Goal: Obtain resource: Download file/media

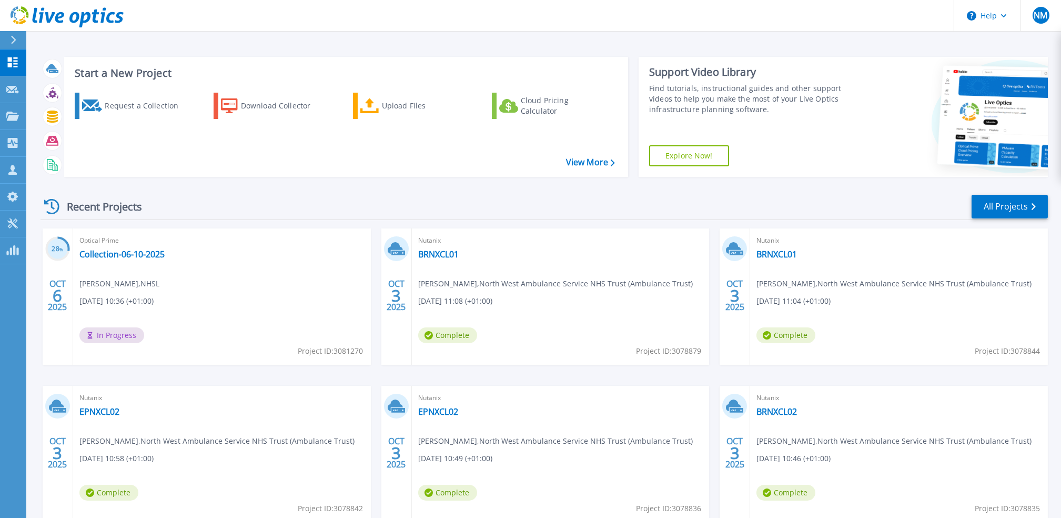
click at [150, 221] on div "Recent Projects All Projects 28 % OCT 6 2025 Optical Prime Collection-06-10-202…" at bounding box center [543, 368] width 1007 height 366
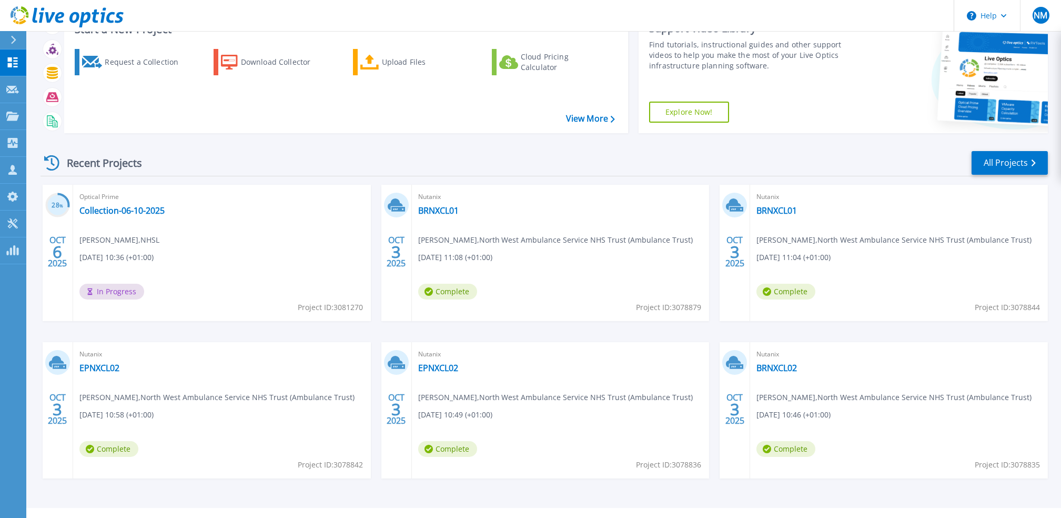
scroll to position [65, 0]
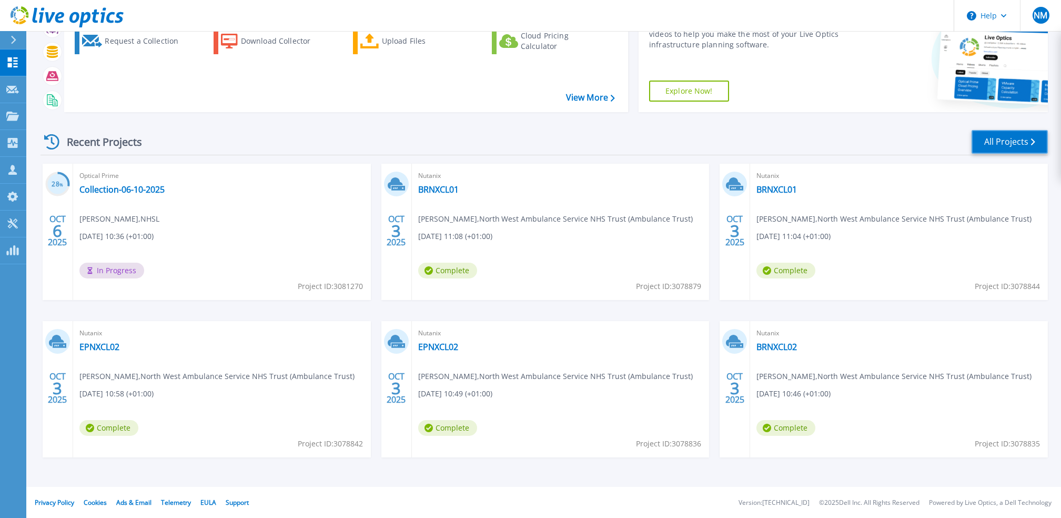
click at [987, 148] on link "All Projects" at bounding box center [1009, 142] width 76 height 24
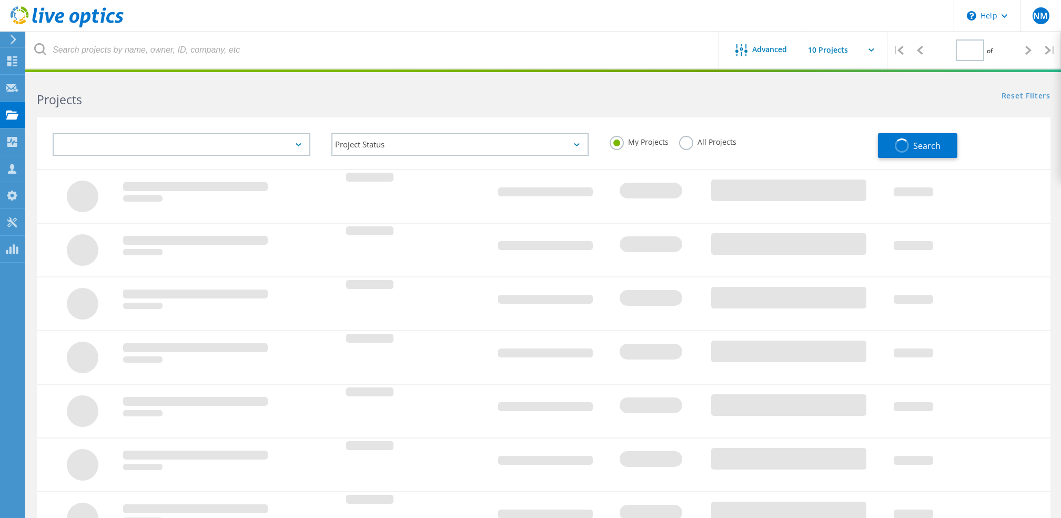
type input "1"
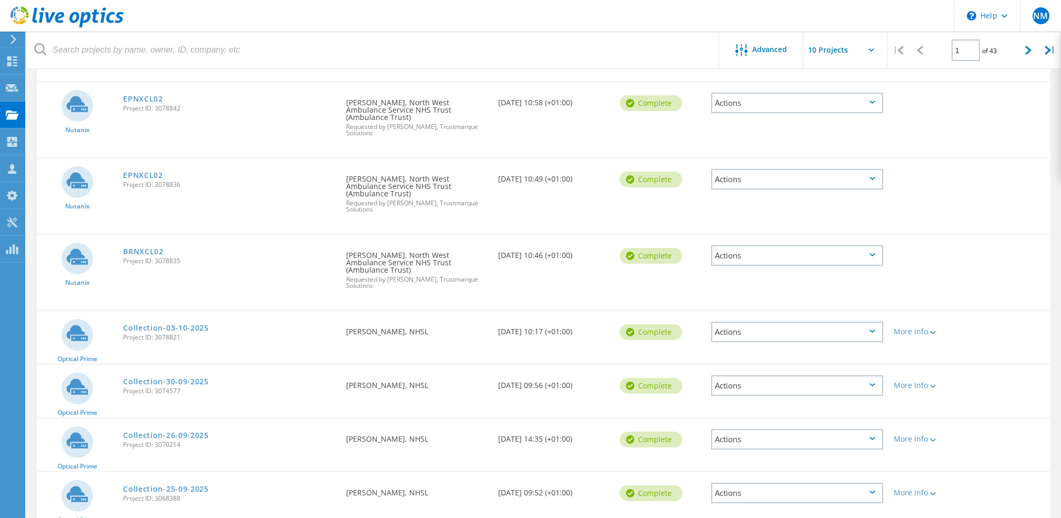
scroll to position [350, 0]
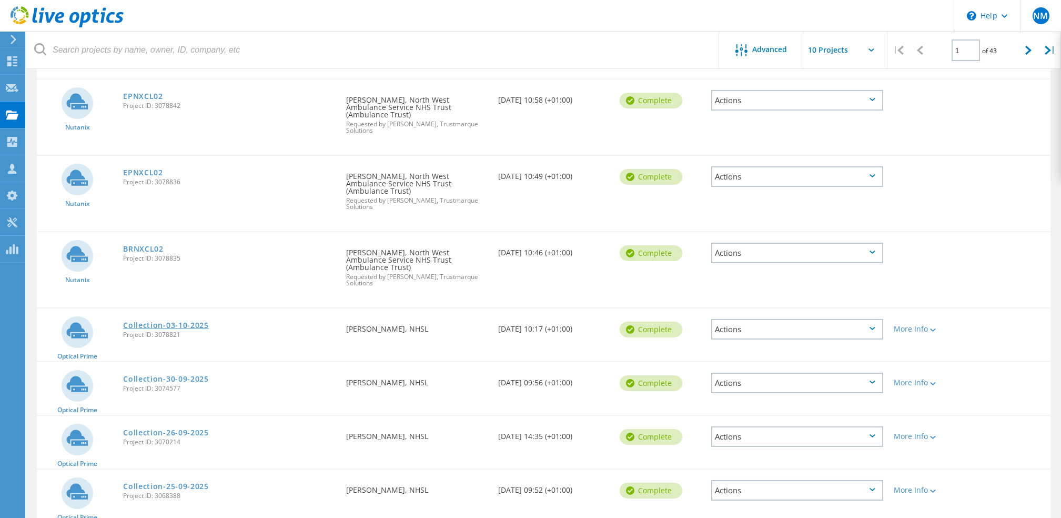
click at [192, 321] on link "Collection-03-10-2025" at bounding box center [166, 324] width 86 height 7
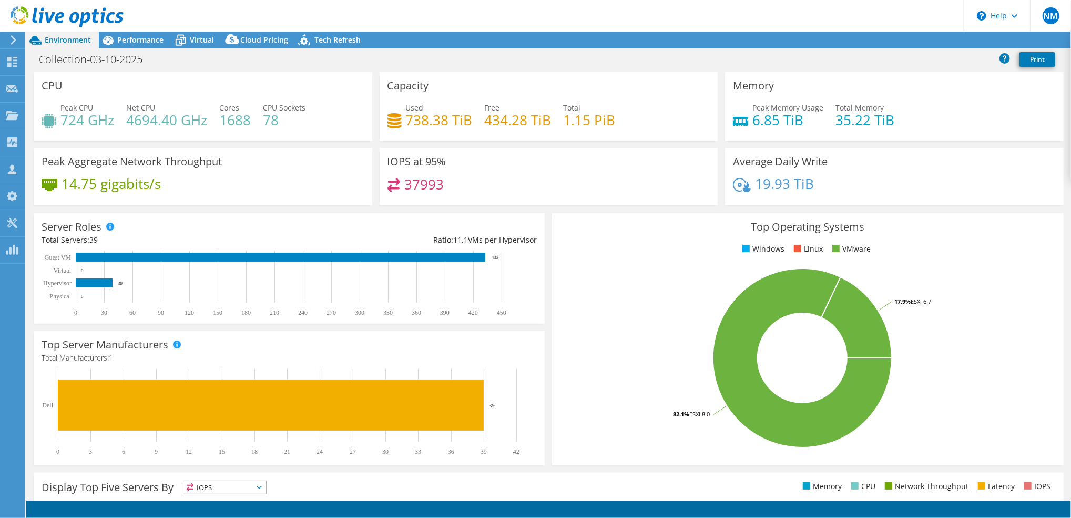
select select "USD"
click at [150, 41] on span "Performance" at bounding box center [140, 40] width 46 height 10
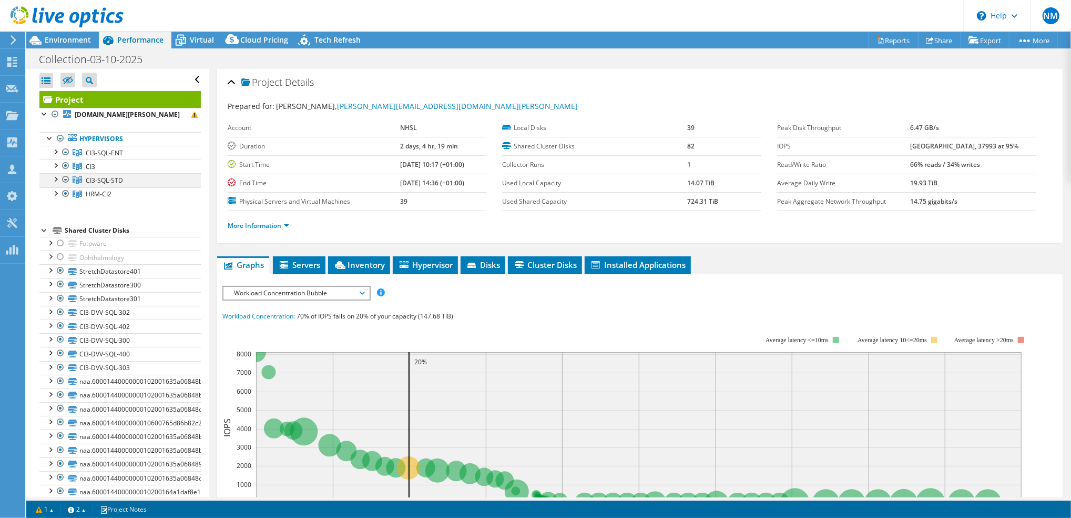
click at [63, 186] on div at bounding box center [65, 179] width 11 height 13
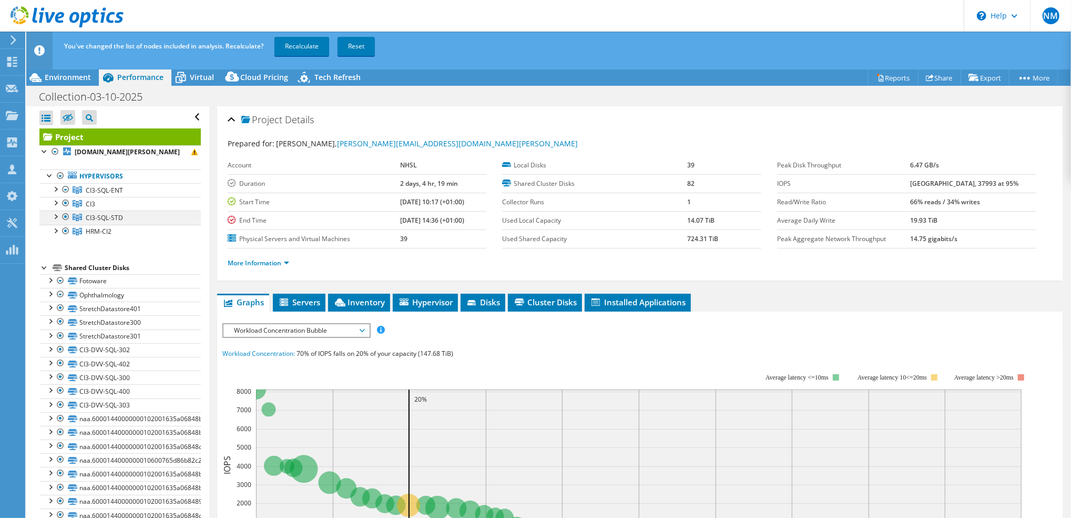
click at [62, 223] on div at bounding box center [65, 216] width 11 height 13
click at [66, 209] on div at bounding box center [65, 203] width 11 height 13
click at [64, 196] on div at bounding box center [65, 189] width 11 height 13
click at [63, 196] on div at bounding box center [65, 189] width 11 height 13
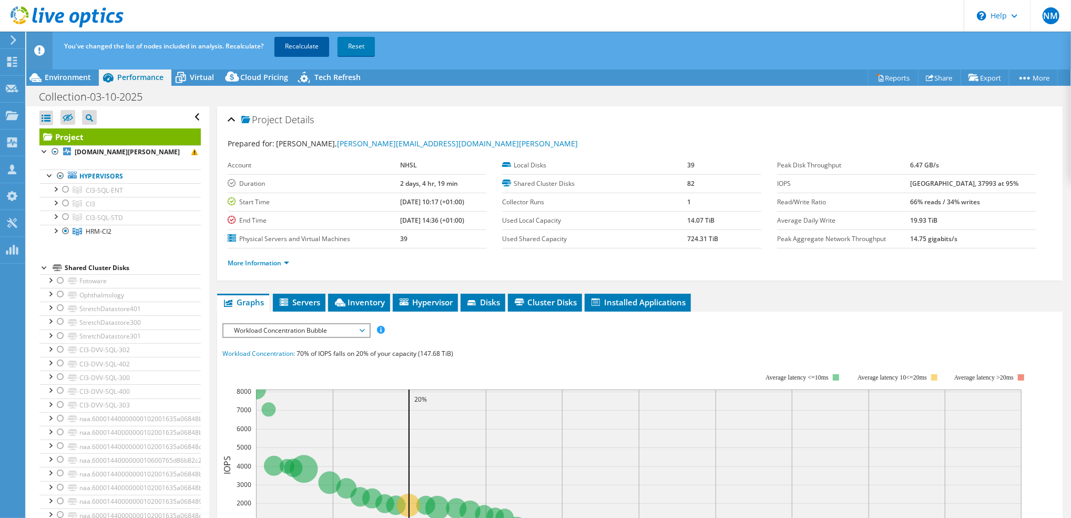
click at [317, 45] on link "Recalculate" at bounding box center [302, 46] width 55 height 19
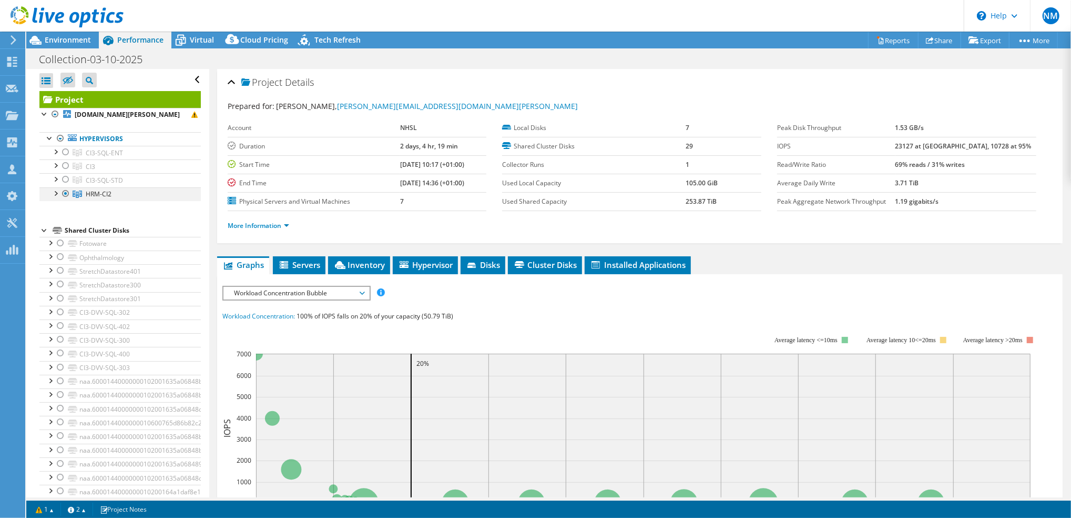
click at [55, 198] on div at bounding box center [55, 192] width 11 height 11
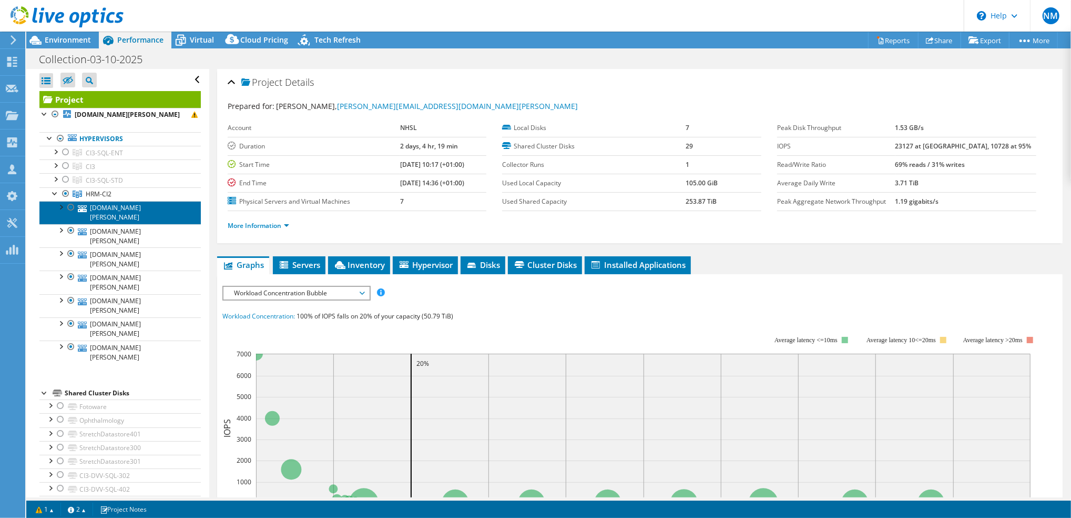
click at [110, 224] on link "[DOMAIN_NAME][PERSON_NAME]" at bounding box center [119, 212] width 161 height 23
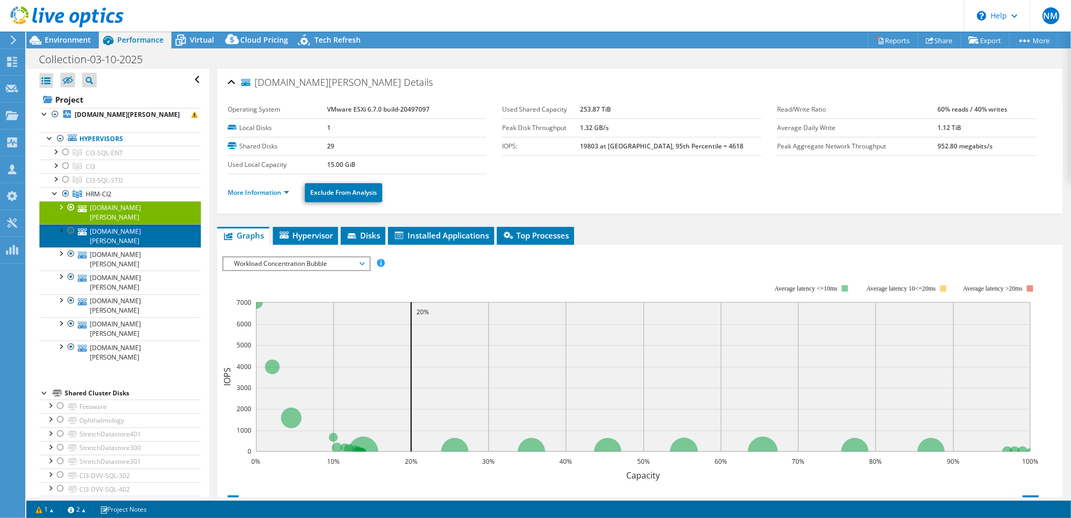
click at [160, 246] on link "[DOMAIN_NAME][PERSON_NAME]" at bounding box center [119, 235] width 161 height 23
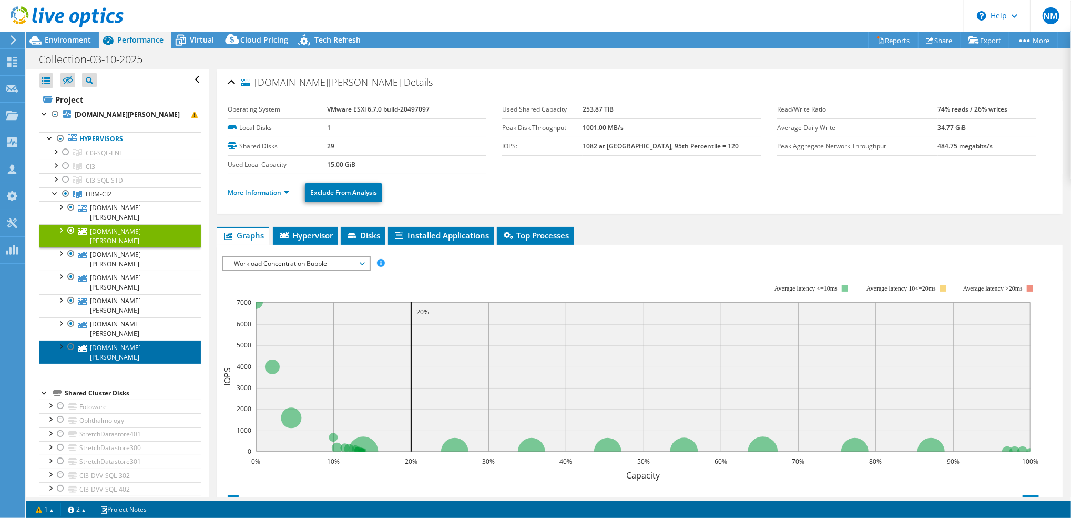
click at [137, 357] on link "[DOMAIN_NAME][PERSON_NAME]" at bounding box center [119, 351] width 161 height 23
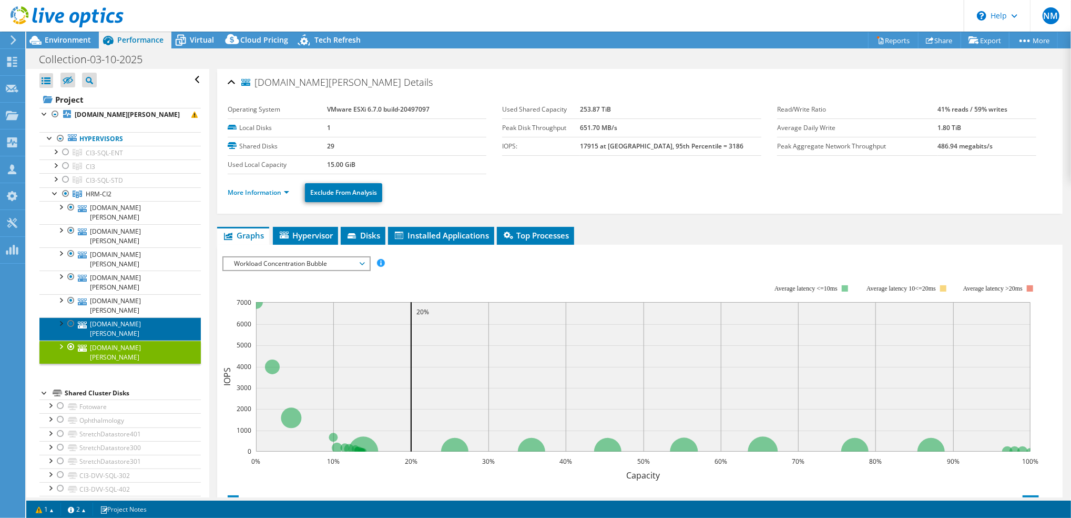
click at [118, 329] on link "[DOMAIN_NAME][PERSON_NAME]" at bounding box center [119, 328] width 161 height 23
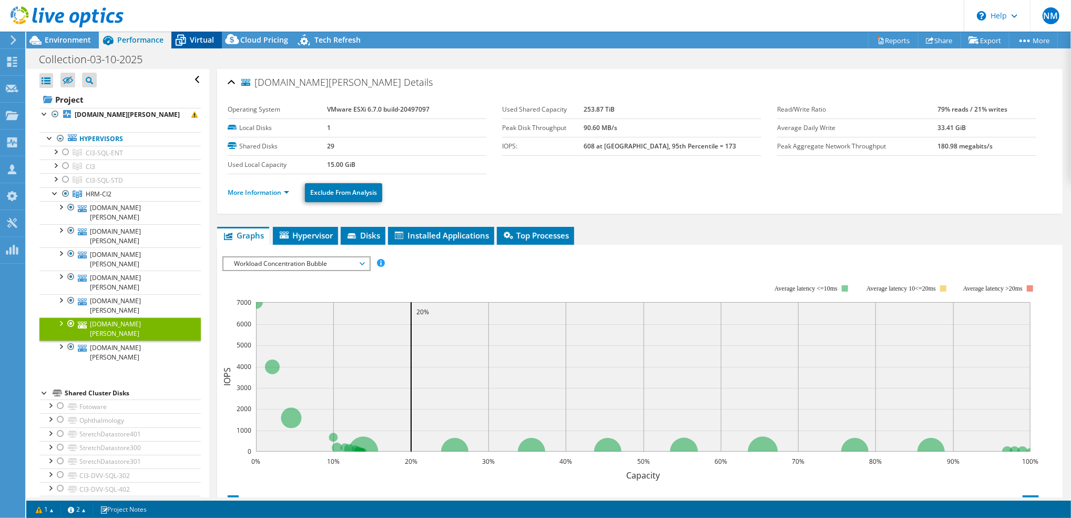
click at [199, 40] on span "Virtual" at bounding box center [202, 40] width 24 height 10
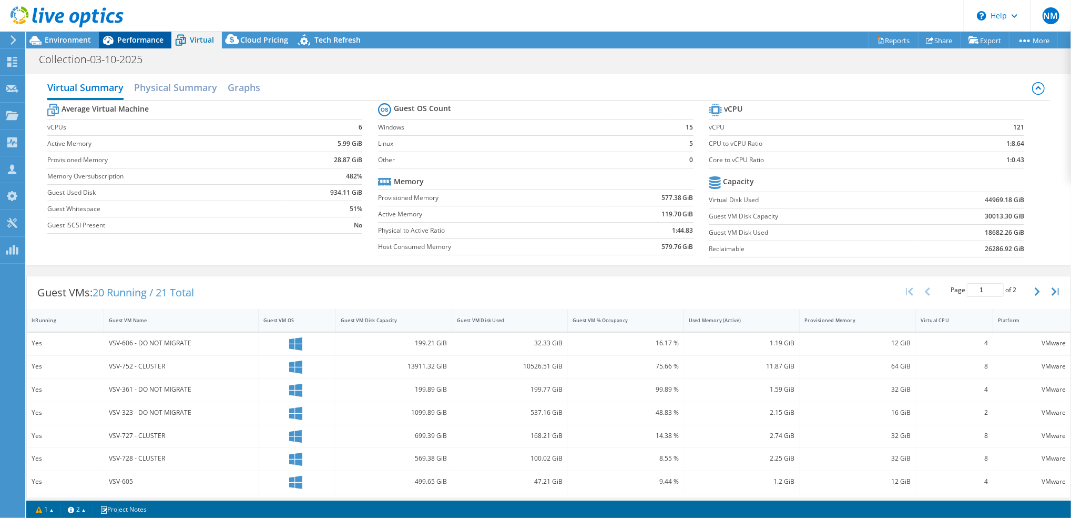
click at [143, 40] on span "Performance" at bounding box center [140, 40] width 46 height 10
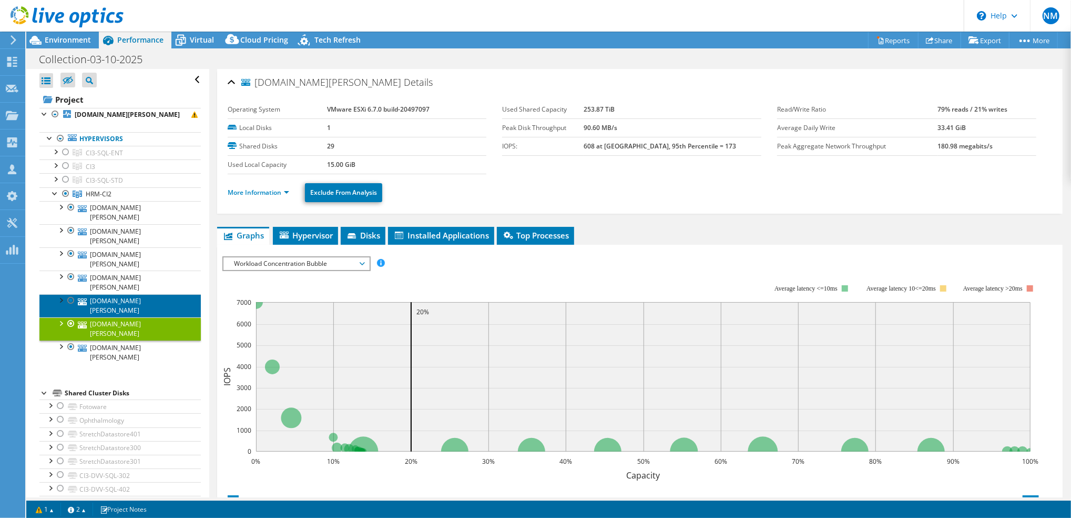
click at [114, 317] on link "[DOMAIN_NAME][PERSON_NAME]" at bounding box center [119, 305] width 161 height 23
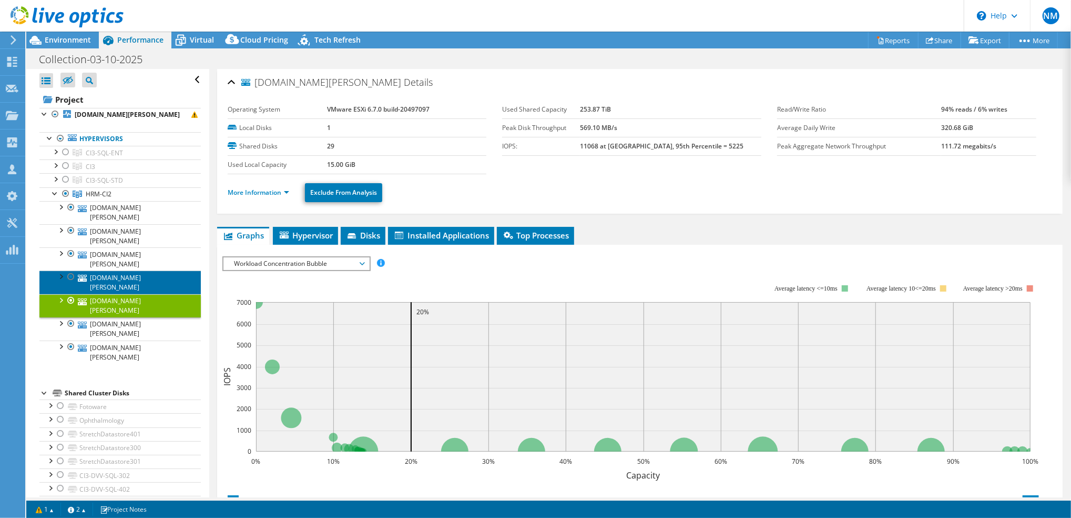
click at [128, 293] on link "[DOMAIN_NAME][PERSON_NAME]" at bounding box center [119, 281] width 161 height 23
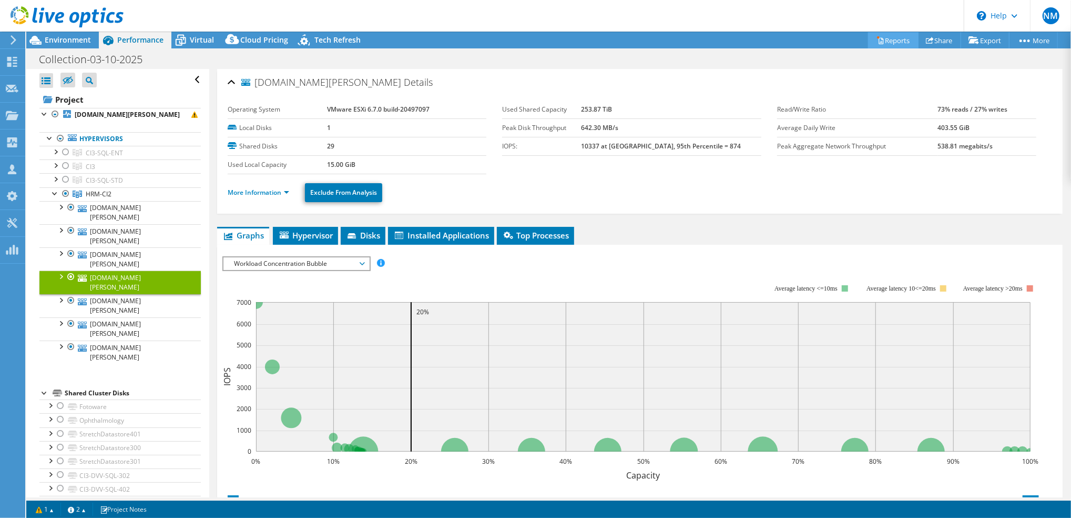
click at [892, 39] on link "Reports" at bounding box center [893, 40] width 50 height 16
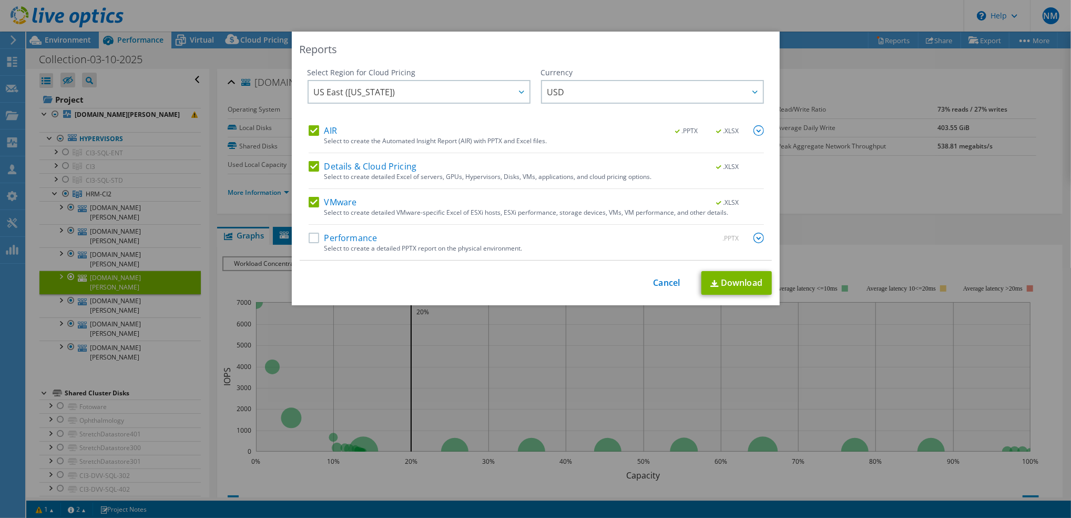
click at [310, 240] on label "Performance" at bounding box center [343, 237] width 69 height 11
click at [0, 0] on input "Performance" at bounding box center [0, 0] width 0 height 0
click at [754, 240] on img at bounding box center [759, 237] width 11 height 11
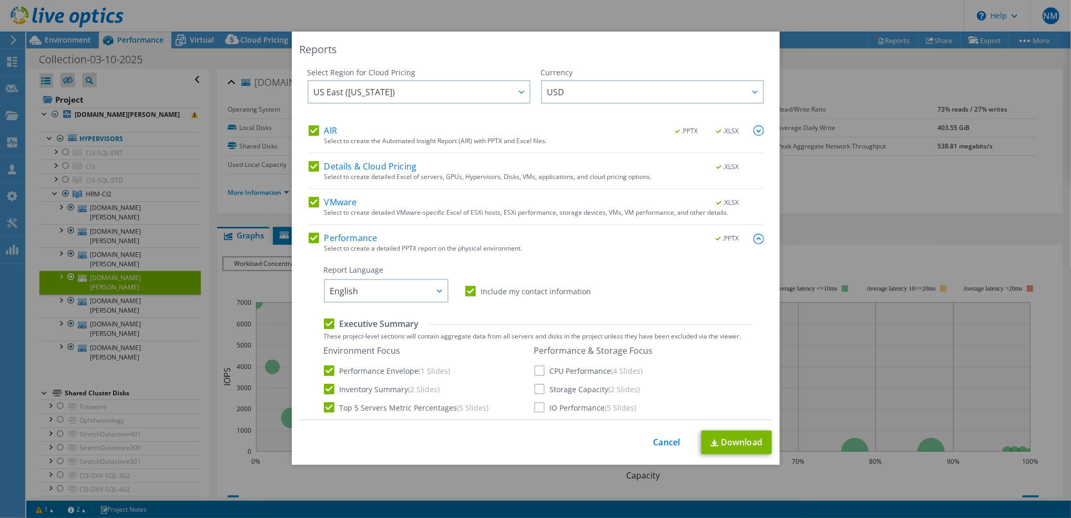
click at [536, 371] on label "CPU Performance (4 Slides)" at bounding box center [588, 370] width 109 height 11
click at [0, 0] on input "CPU Performance (4 Slides)" at bounding box center [0, 0] width 0 height 0
click at [536, 396] on div "Performance & Storage Focus CPU Performance (4 Slides) Storage Capacity (2 Slid…" at bounding box center [593, 378] width 119 height 67
click at [534, 390] on label "Storage Capacity (2 Slides)" at bounding box center [587, 388] width 106 height 11
click at [0, 0] on input "Storage Capacity (2 Slides)" at bounding box center [0, 0] width 0 height 0
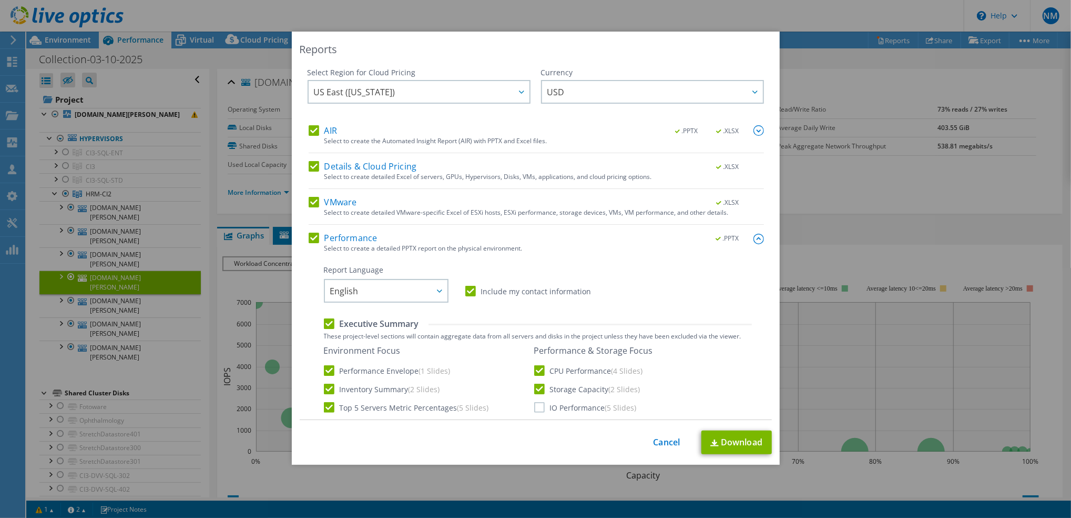
click at [536, 407] on label "IO Performance (5 Slides)" at bounding box center [585, 407] width 103 height 11
click at [0, 0] on input "IO Performance (5 Slides)" at bounding box center [0, 0] width 0 height 0
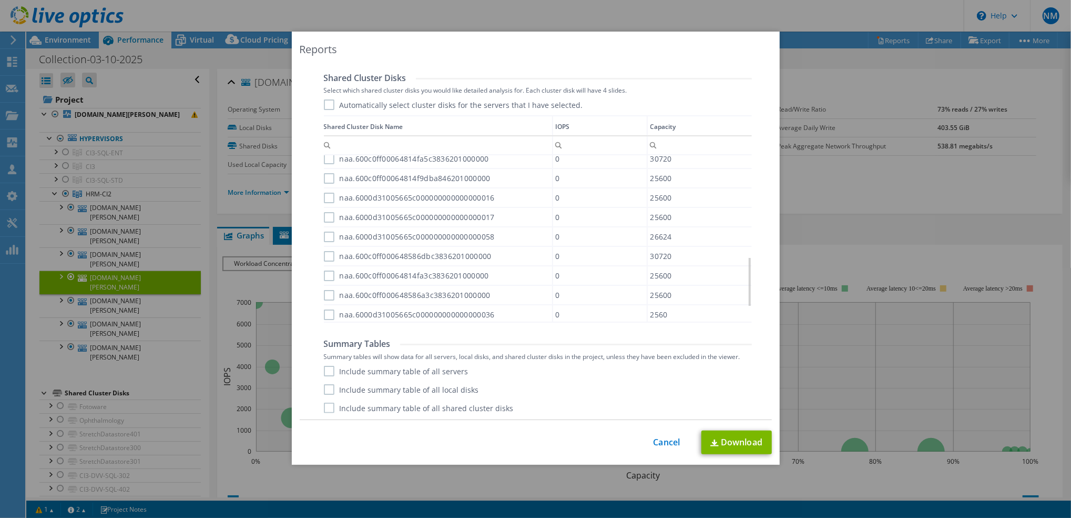
scroll to position [387, 0]
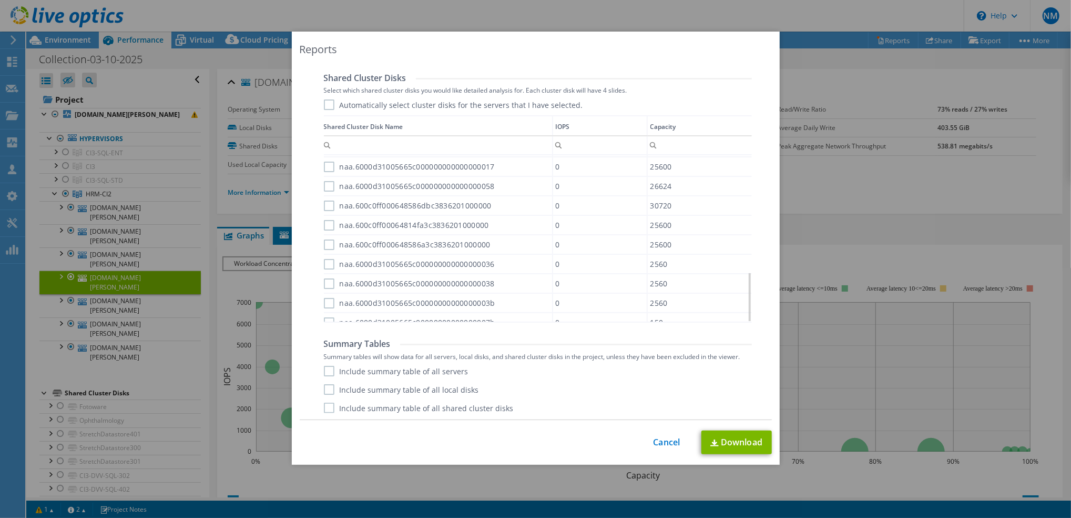
click at [430, 373] on label "Include summary table of all servers" at bounding box center [396, 371] width 145 height 11
click at [0, 0] on input "Include summary table of all servers" at bounding box center [0, 0] width 0 height 0
click at [724, 440] on link "Download" at bounding box center [737, 442] width 70 height 24
click at [663, 447] on link "Cancel" at bounding box center [667, 442] width 27 height 10
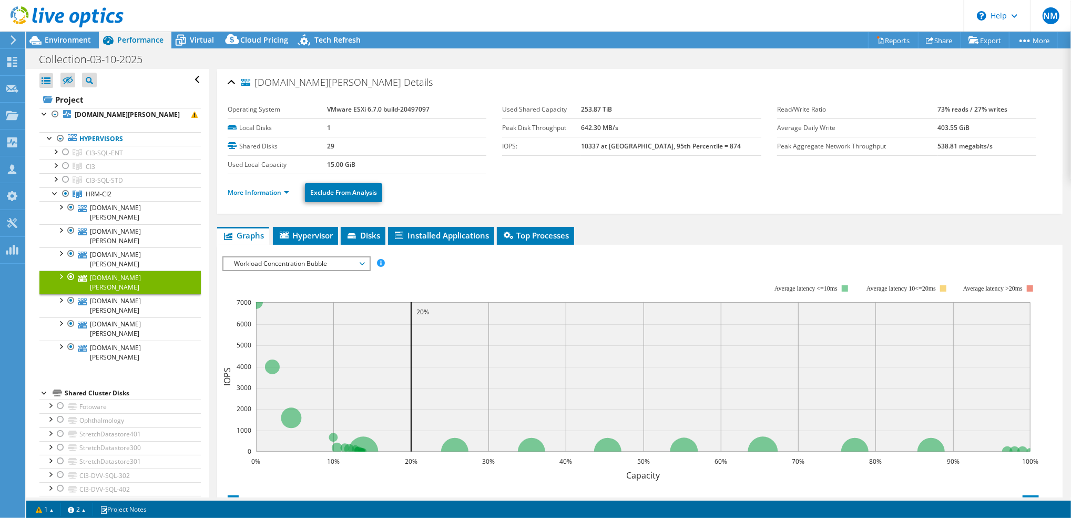
click at [69, 283] on div at bounding box center [71, 276] width 11 height 13
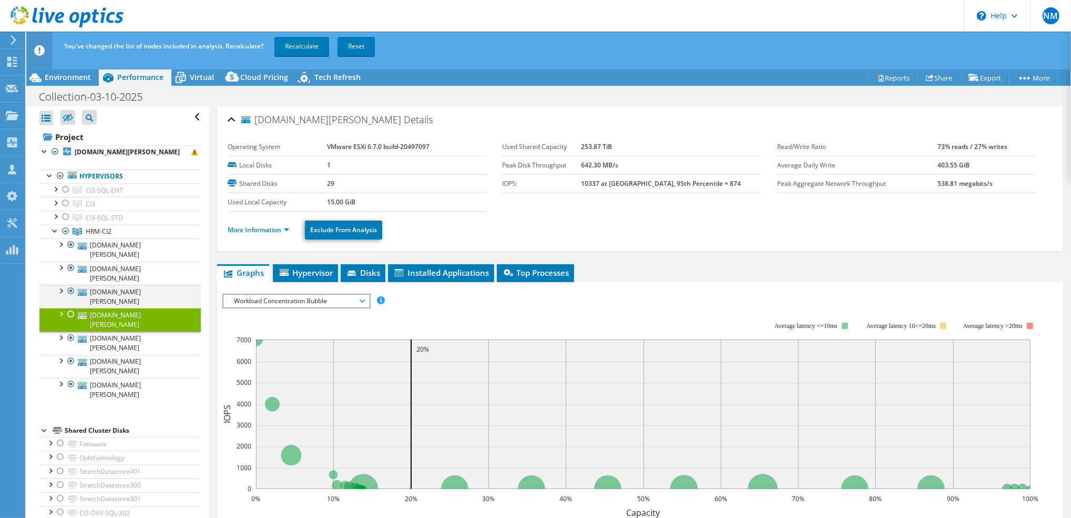
click at [68, 297] on div at bounding box center [71, 291] width 11 height 13
click at [69, 274] on div at bounding box center [71, 267] width 11 height 13
click at [72, 251] on div at bounding box center [71, 244] width 11 height 13
drag, startPoint x: 70, startPoint y: 345, endPoint x: 70, endPoint y: 358, distance: 12.6
click at [70, 344] on div at bounding box center [71, 337] width 11 height 13
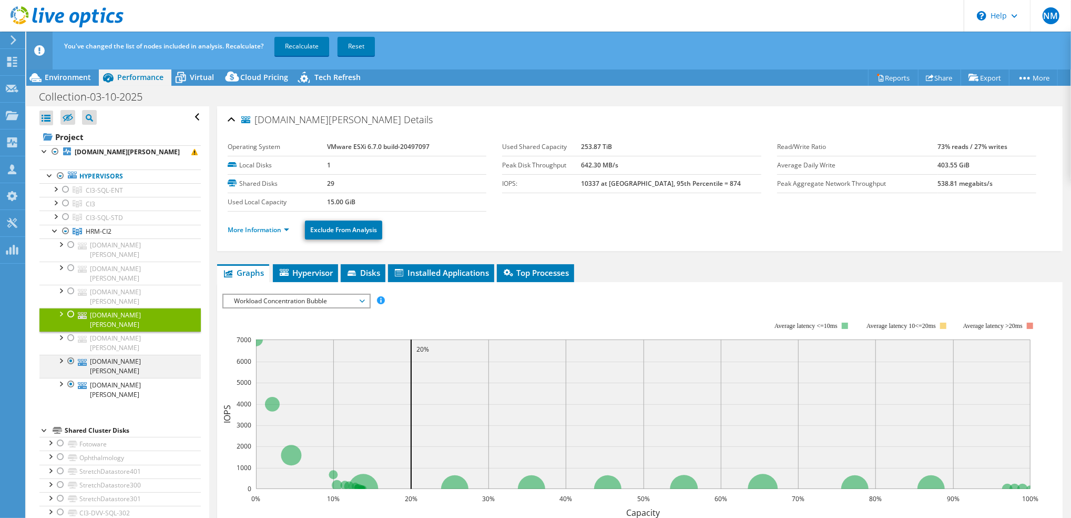
click at [72, 364] on div at bounding box center [71, 361] width 11 height 13
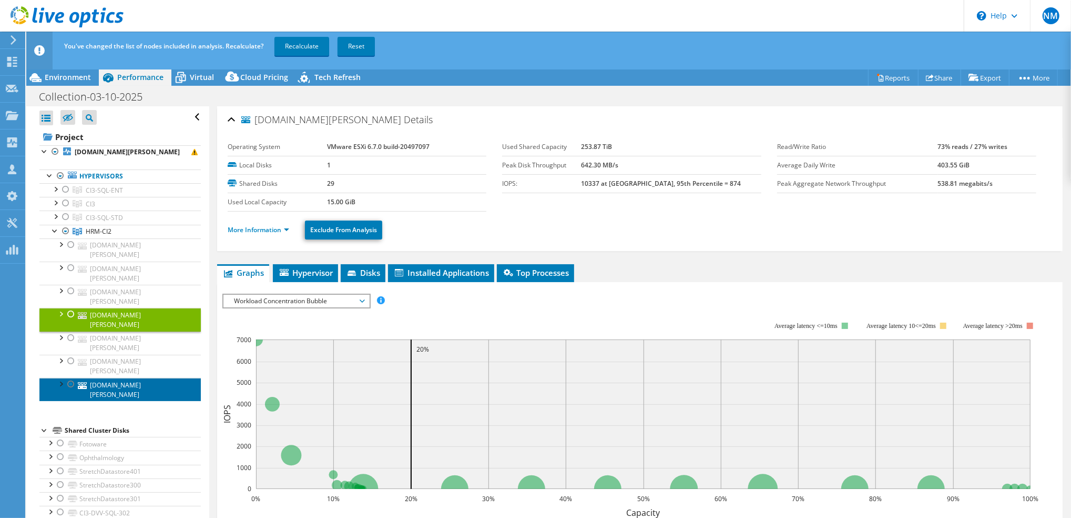
click at [113, 397] on link "[DOMAIN_NAME][PERSON_NAME]" at bounding box center [119, 389] width 161 height 23
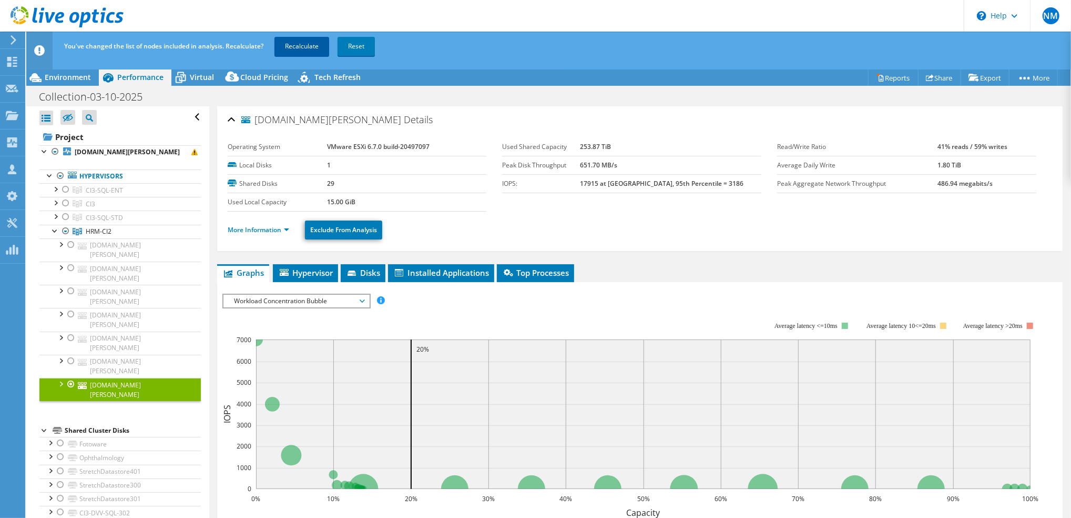
click at [299, 47] on link "Recalculate" at bounding box center [302, 46] width 55 height 19
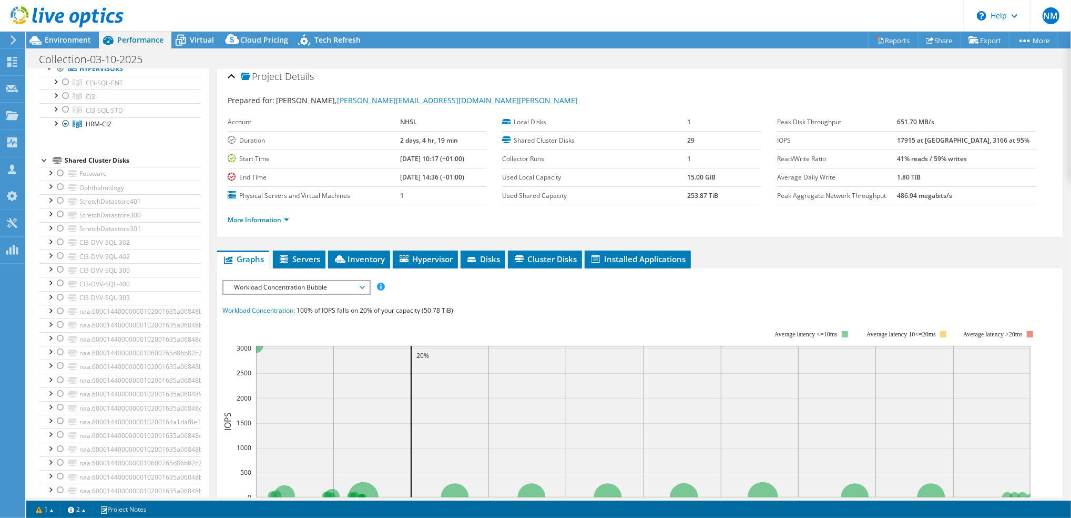
scroll to position [0, 0]
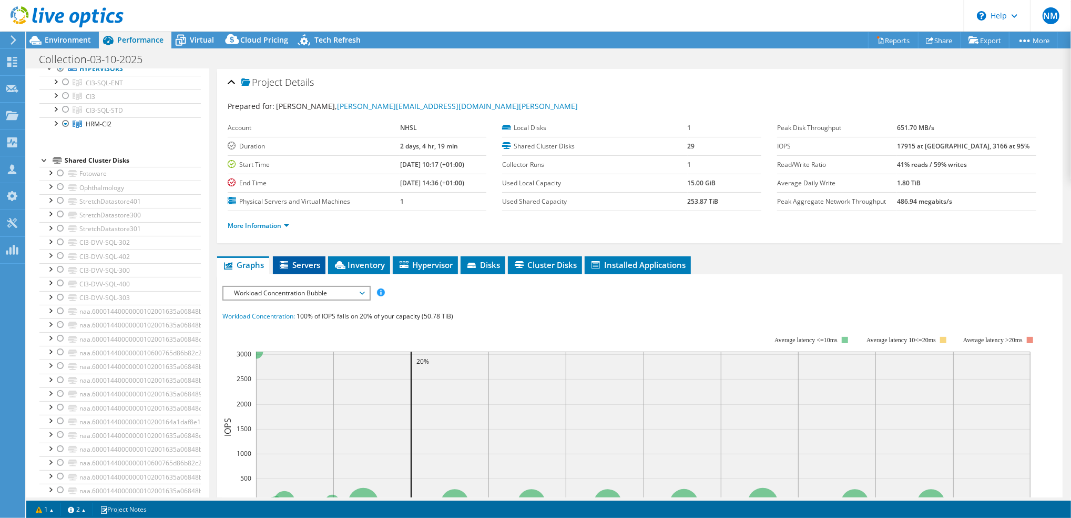
click at [299, 267] on span "Servers" at bounding box center [299, 264] width 42 height 11
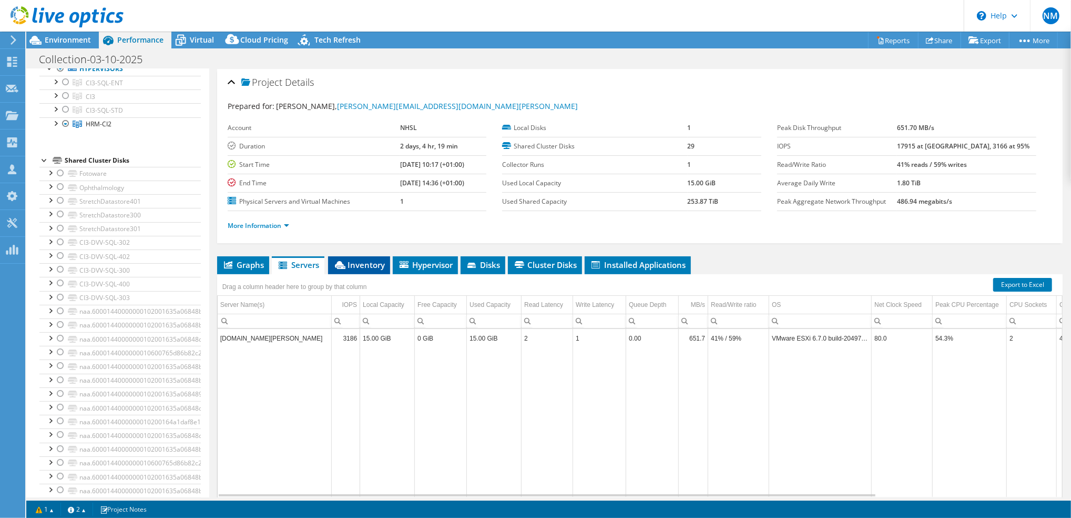
click at [356, 270] on li "Inventory" at bounding box center [359, 265] width 62 height 18
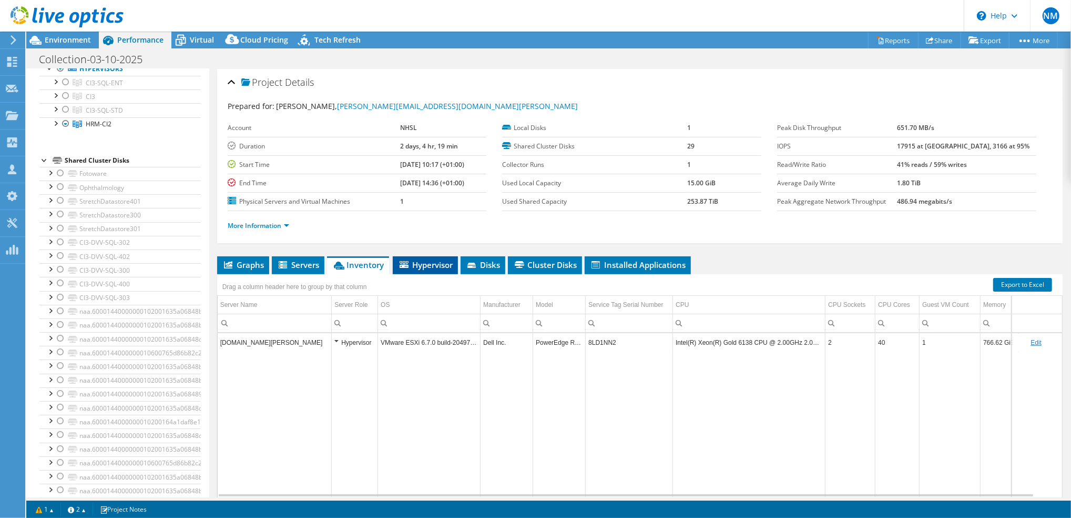
click at [427, 265] on span "Hypervisor" at bounding box center [425, 264] width 55 height 11
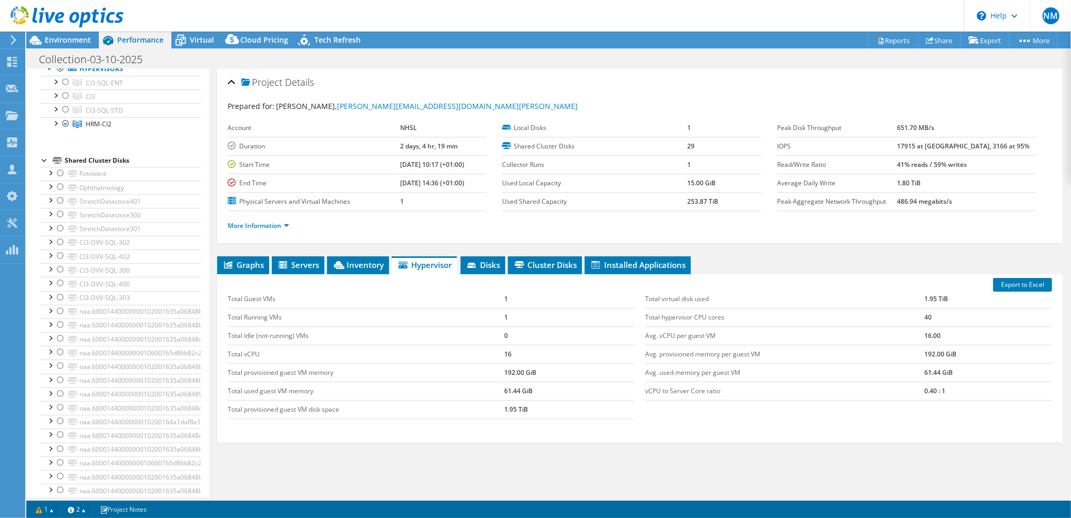
scroll to position [39, 0]
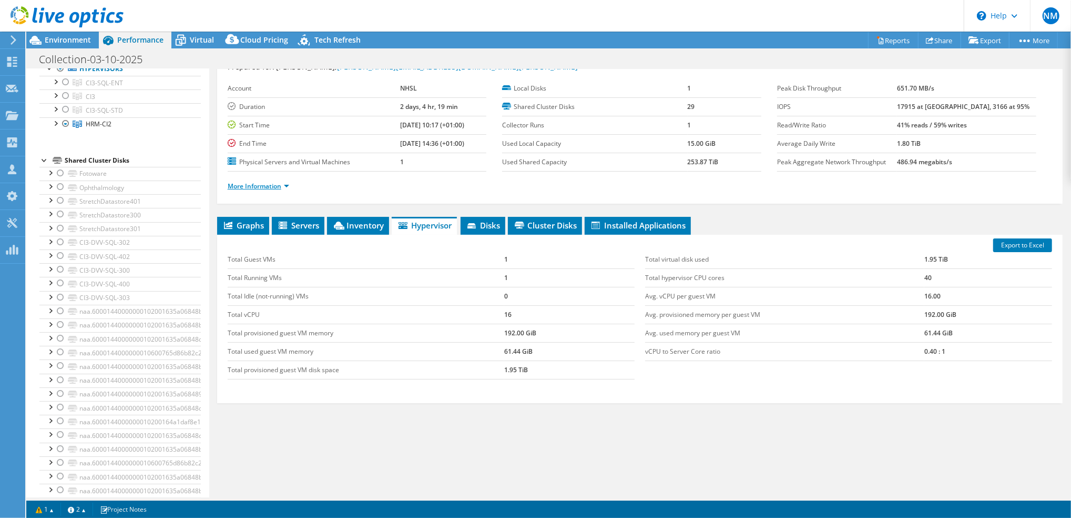
click at [281, 184] on link "More Information" at bounding box center [259, 185] width 62 height 9
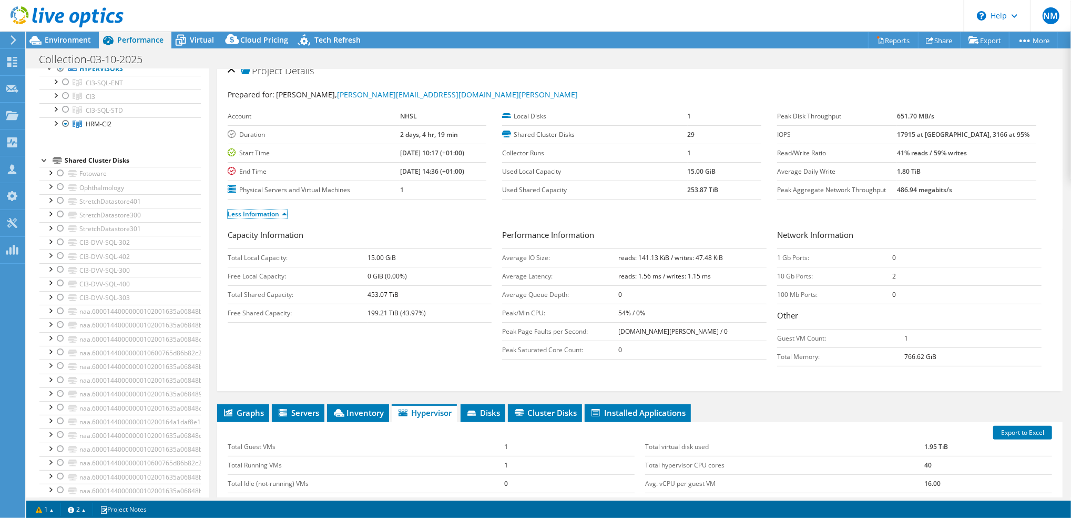
scroll to position [0, 0]
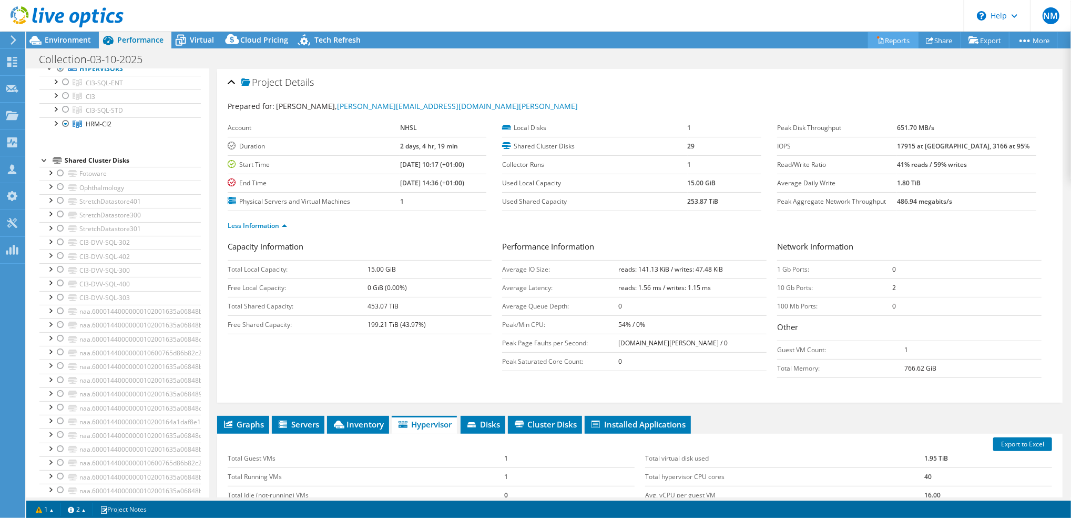
click at [889, 40] on link "Reports" at bounding box center [893, 40] width 50 height 16
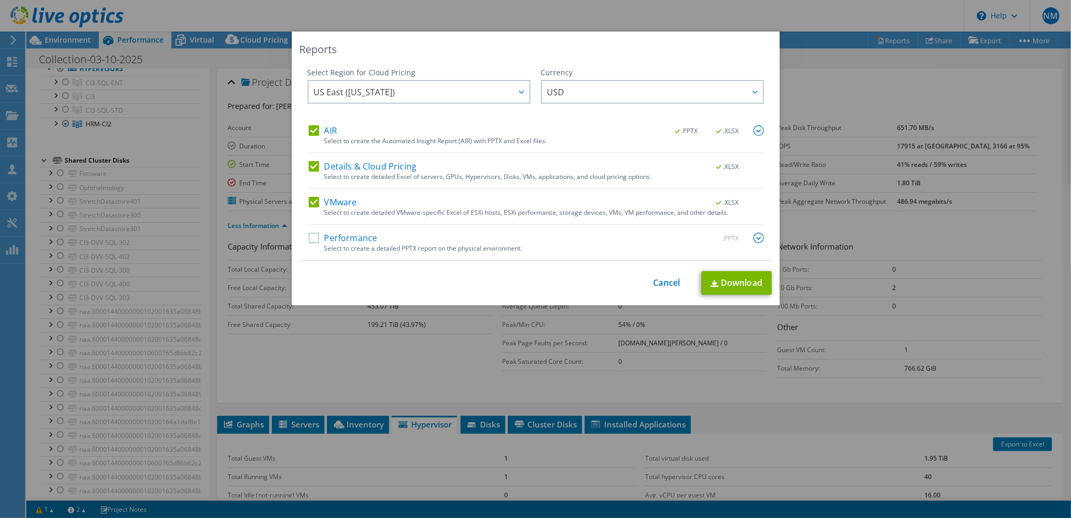
click at [754, 239] on img at bounding box center [759, 237] width 11 height 11
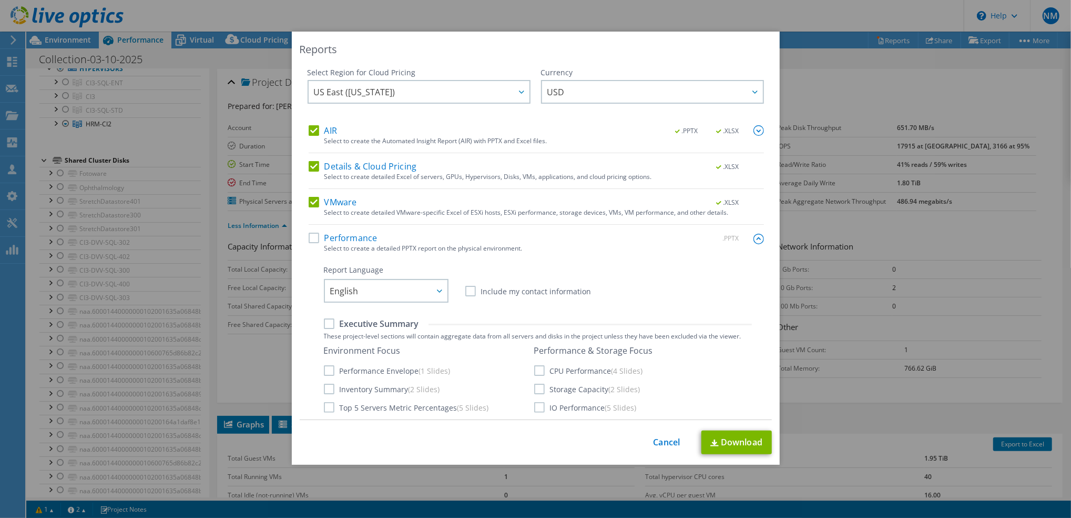
click at [538, 372] on label "CPU Performance (4 Slides)" at bounding box center [588, 370] width 109 height 11
click at [0, 0] on input "CPU Performance (4 Slides)" at bounding box center [0, 0] width 0 height 0
click at [534, 389] on label "Storage Capacity (2 Slides)" at bounding box center [587, 388] width 106 height 11
click at [0, 0] on input "Storage Capacity (2 Slides)" at bounding box center [0, 0] width 0 height 0
click at [535, 406] on label "IO Performance (5 Slides)" at bounding box center [585, 407] width 103 height 11
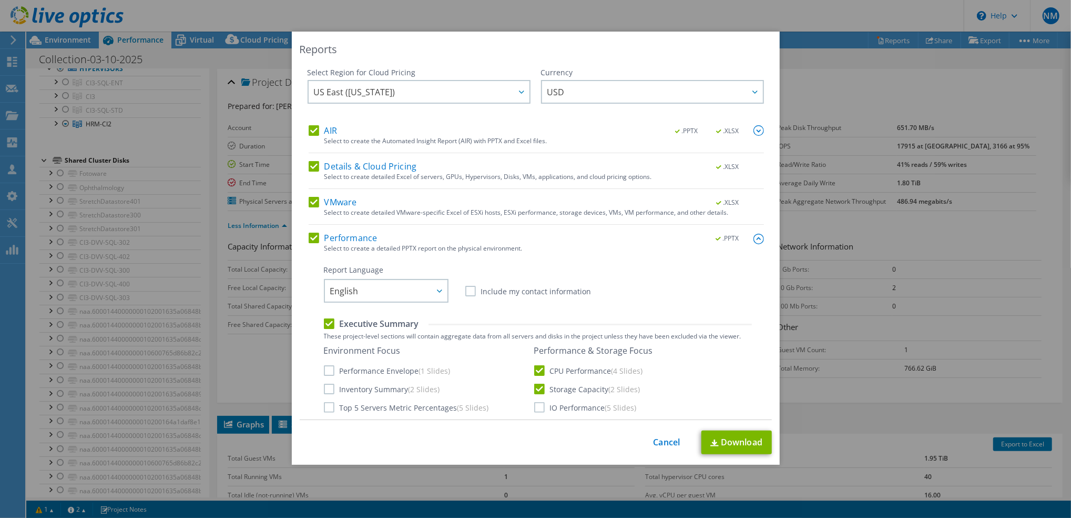
click at [0, 0] on input "IO Performance (5 Slides)" at bounding box center [0, 0] width 0 height 0
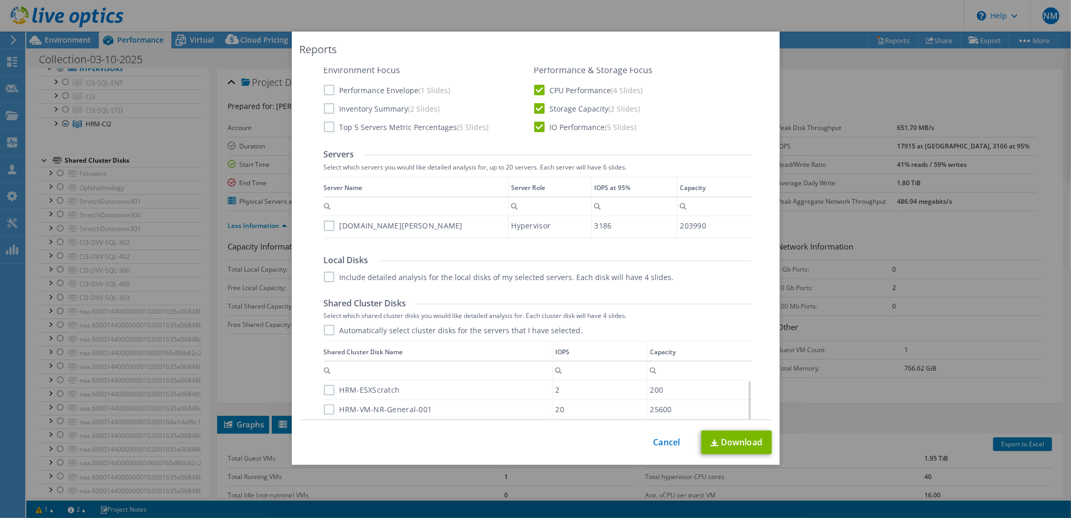
scroll to position [491, 0]
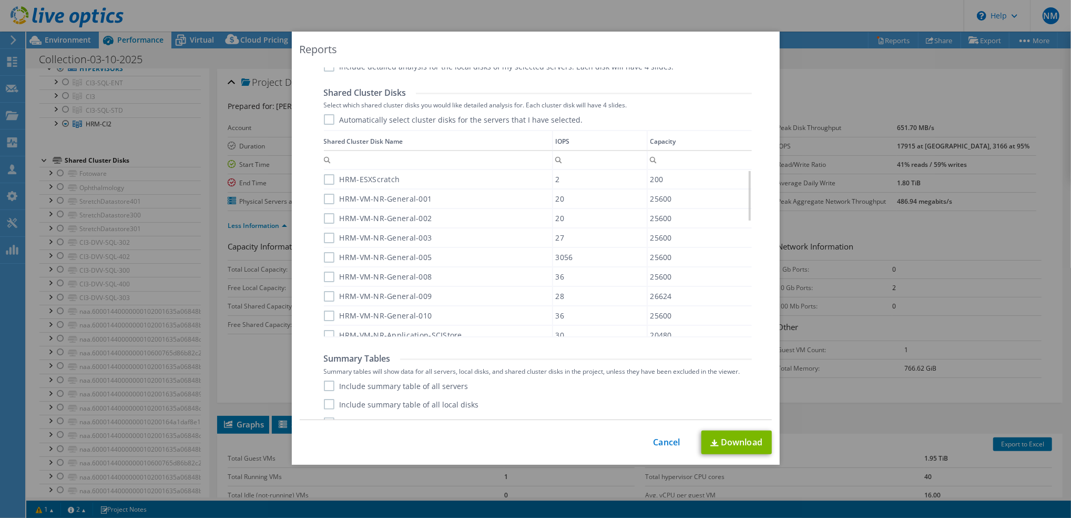
click at [365, 381] on label "Include summary table of all servers" at bounding box center [396, 385] width 145 height 11
click at [0, 0] on input "Include summary table of all servers" at bounding box center [0, 0] width 0 height 0
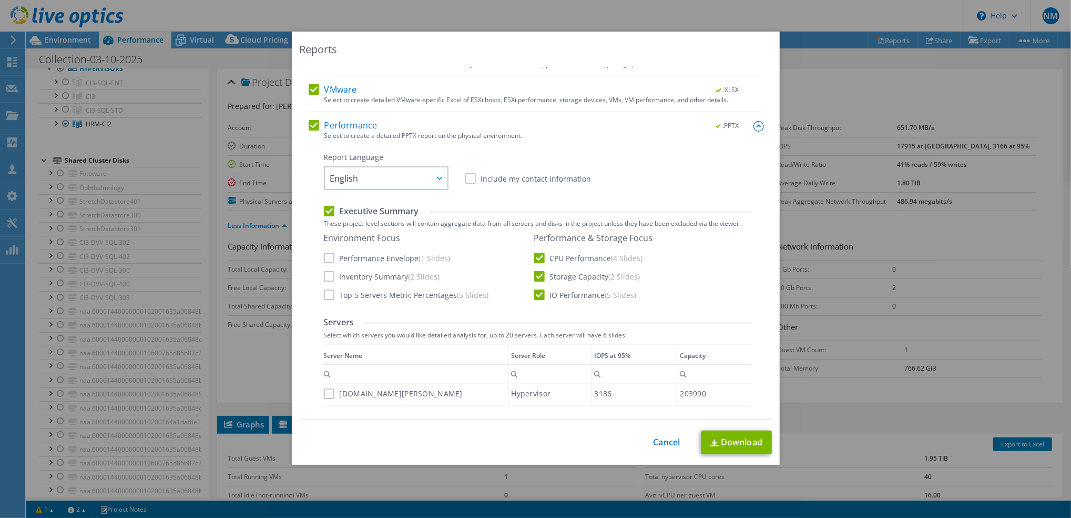
scroll to position [0, 0]
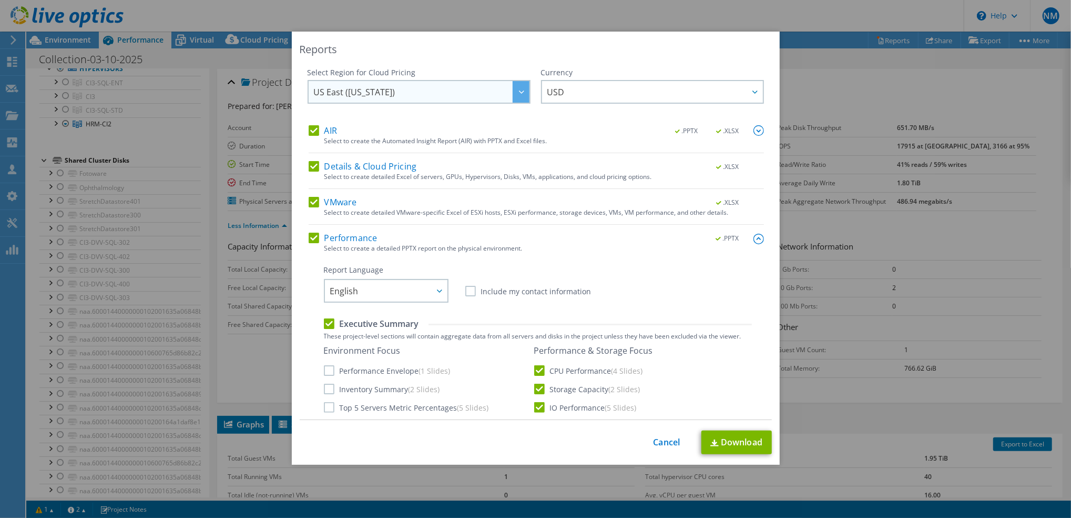
click at [513, 88] on div at bounding box center [521, 92] width 17 height 22
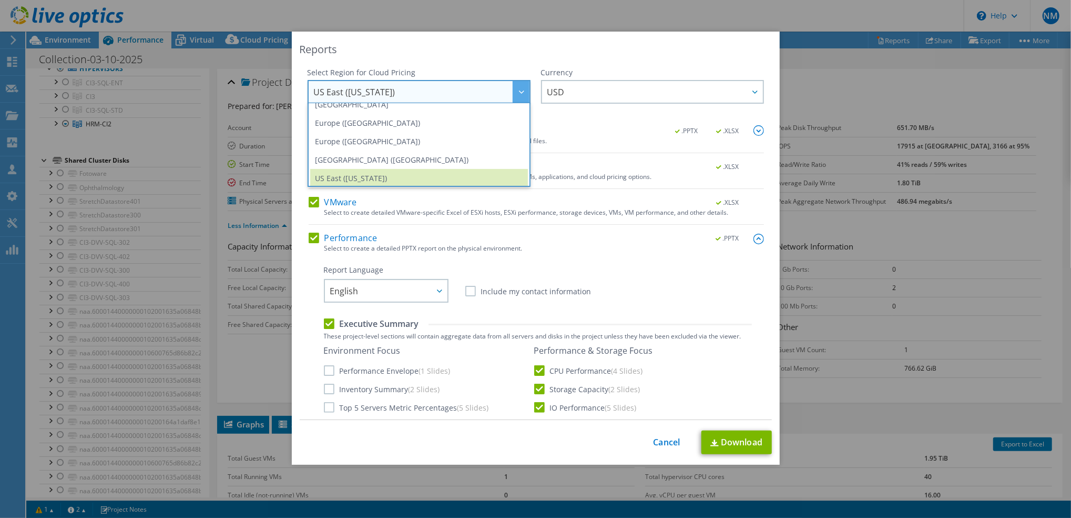
scroll to position [123, 0]
click at [419, 143] on li "Europe ([GEOGRAPHIC_DATA])" at bounding box center [419, 139] width 218 height 18
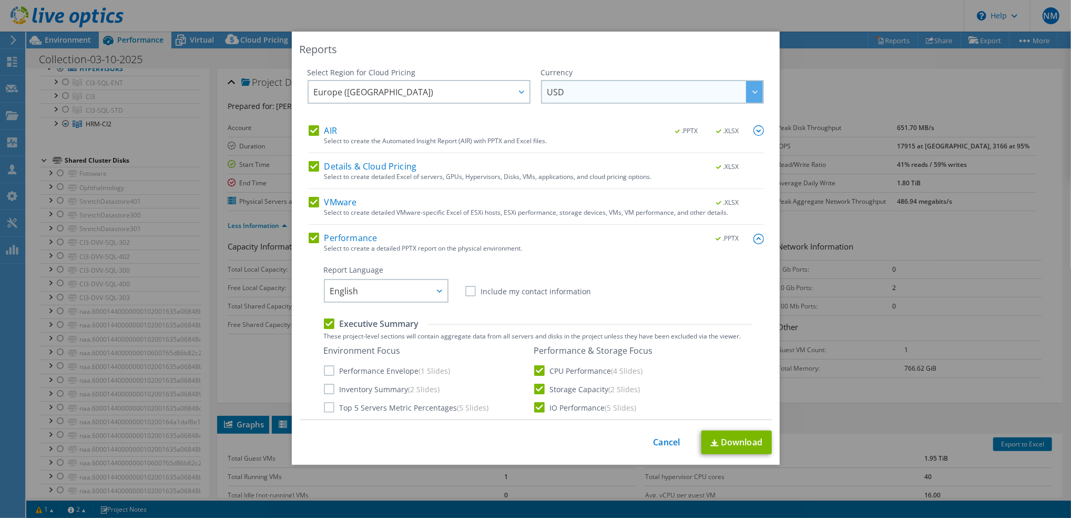
click at [651, 97] on span "USD" at bounding box center [656, 92] width 216 height 22
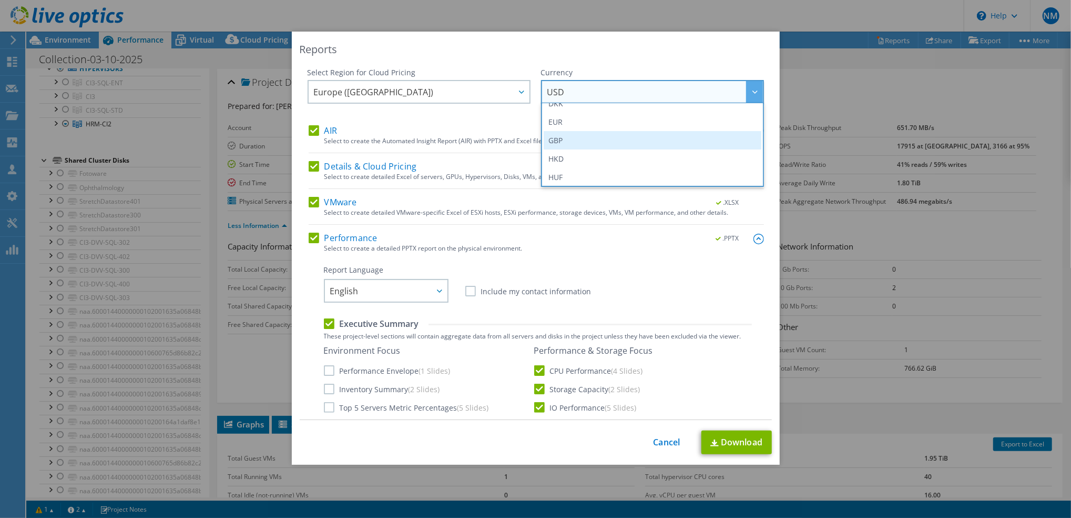
click at [573, 141] on li "GBP" at bounding box center [653, 140] width 218 height 18
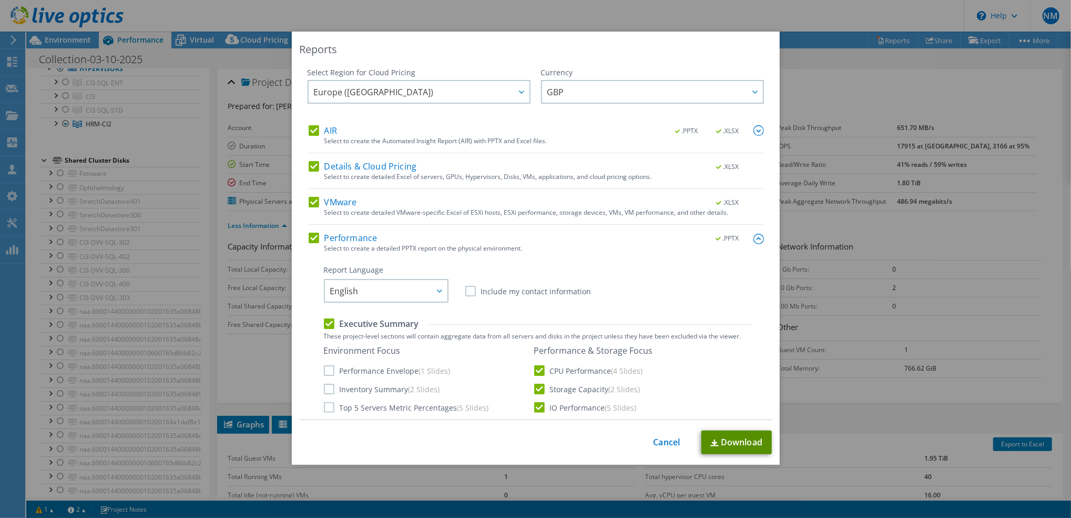
click at [728, 444] on link "Download" at bounding box center [737, 442] width 70 height 24
click at [661, 441] on link "Cancel" at bounding box center [667, 442] width 27 height 10
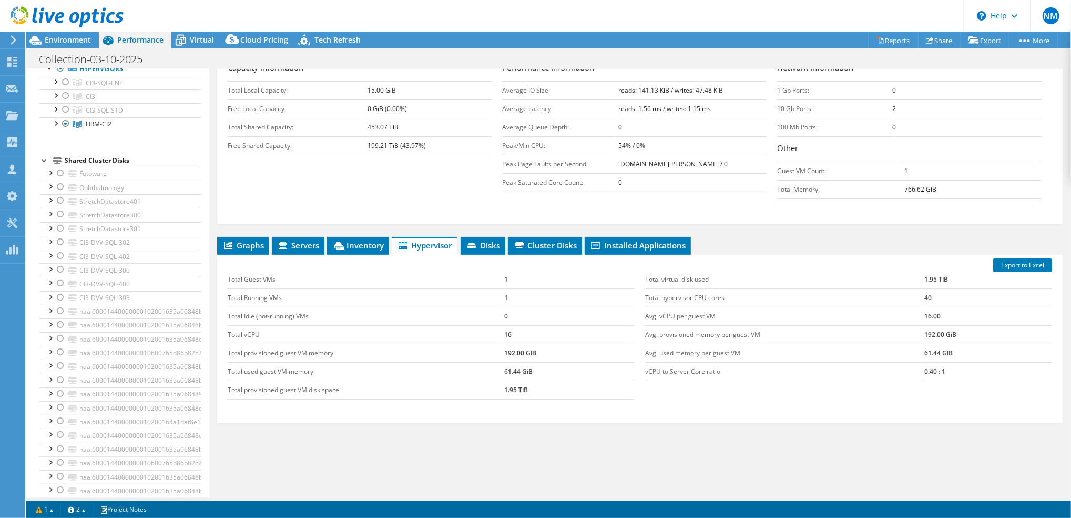
scroll to position [199, 0]
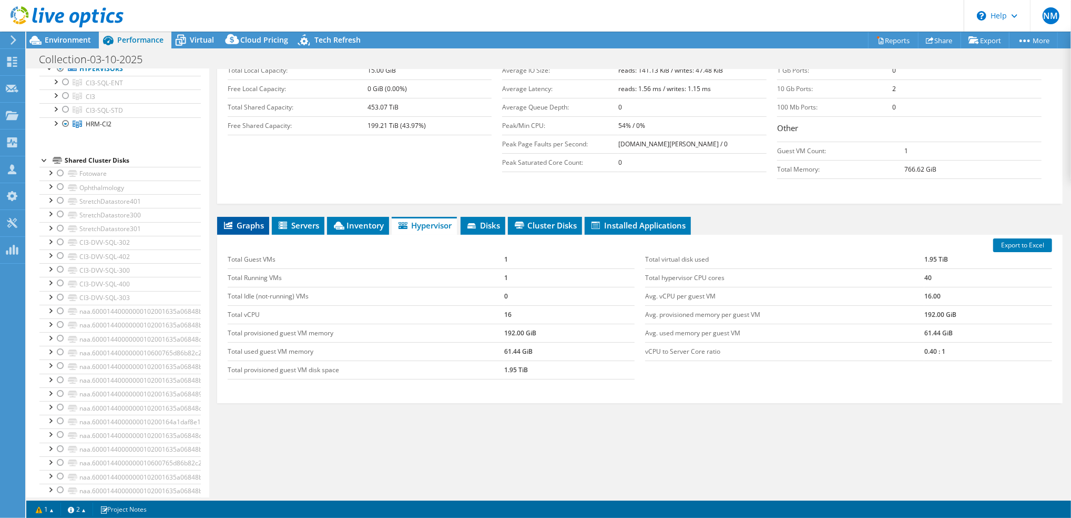
click at [254, 221] on span "Graphs" at bounding box center [243, 225] width 42 height 11
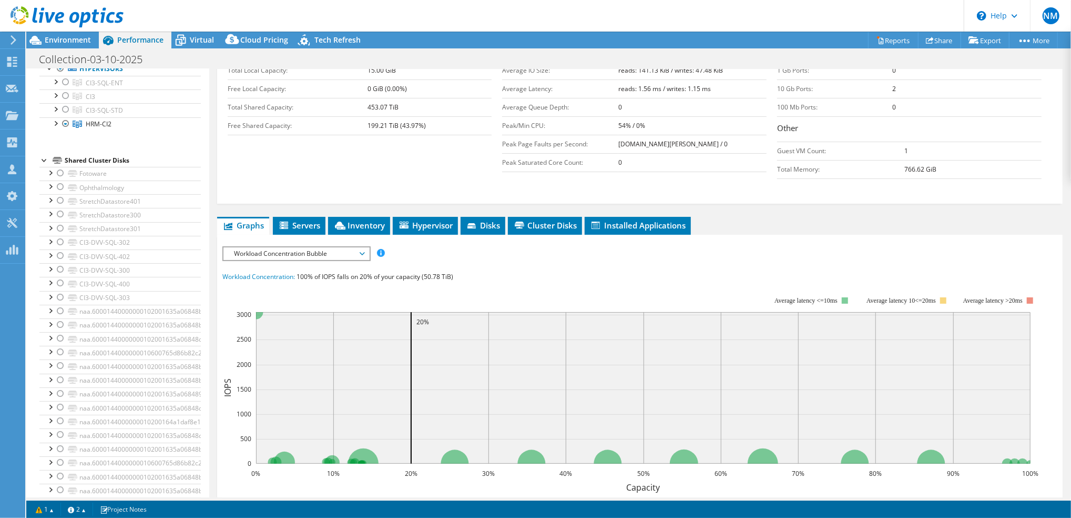
click at [359, 249] on span "Workload Concentration Bubble" at bounding box center [296, 253] width 135 height 13
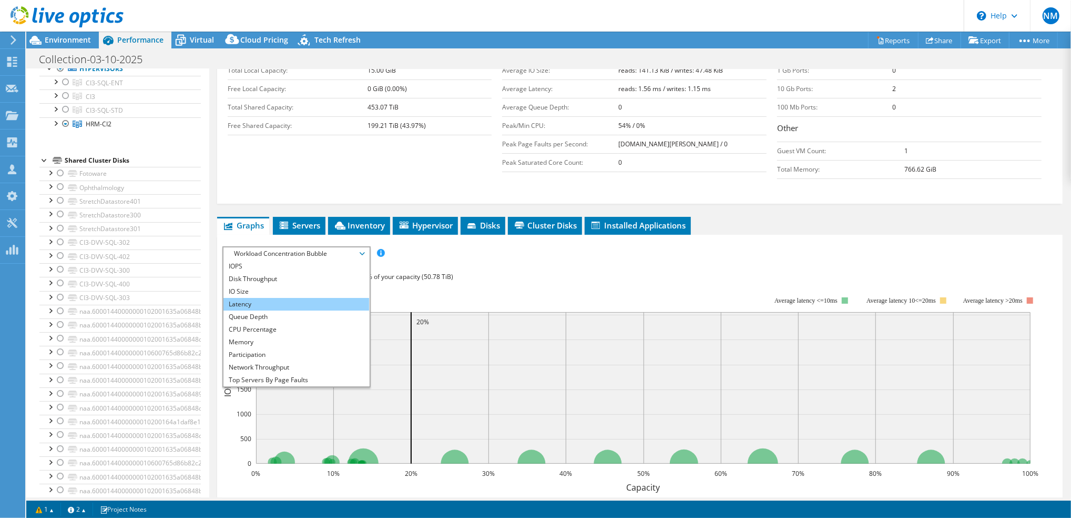
click at [292, 298] on li "Latency" at bounding box center [297, 304] width 146 height 13
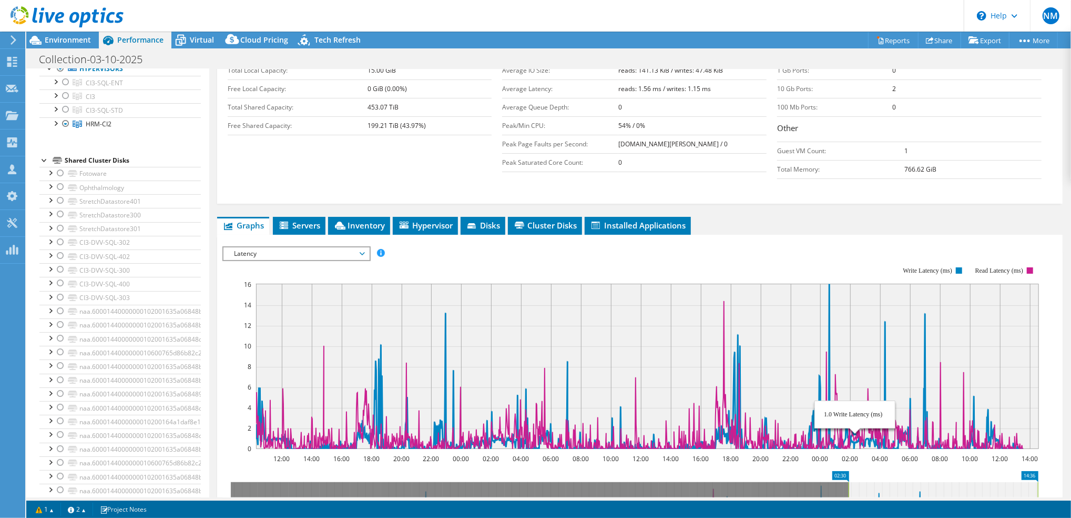
drag, startPoint x: 237, startPoint y: 473, endPoint x: 855, endPoint y: 381, distance: 624.8
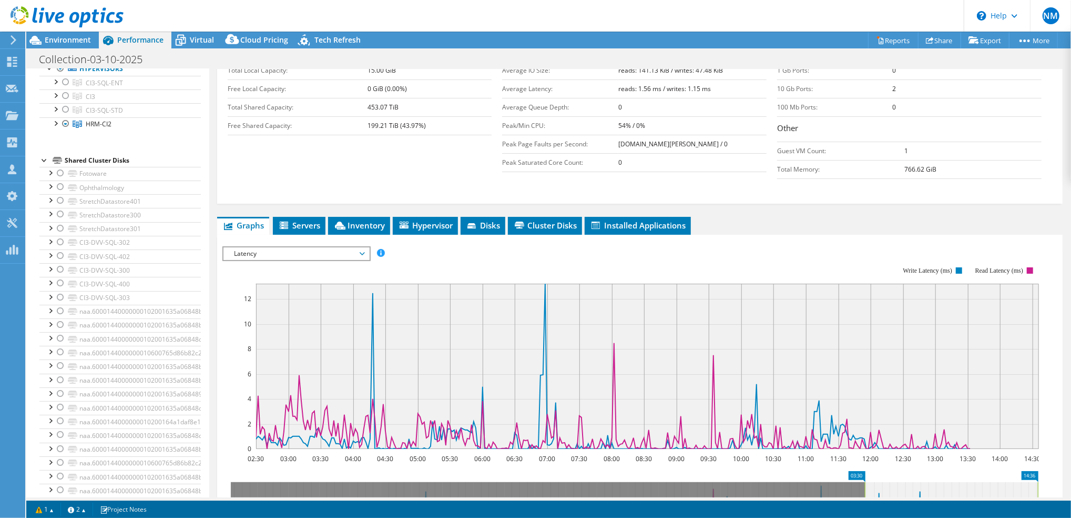
drag, startPoint x: 842, startPoint y: 473, endPoint x: 855, endPoint y: 479, distance: 14.6
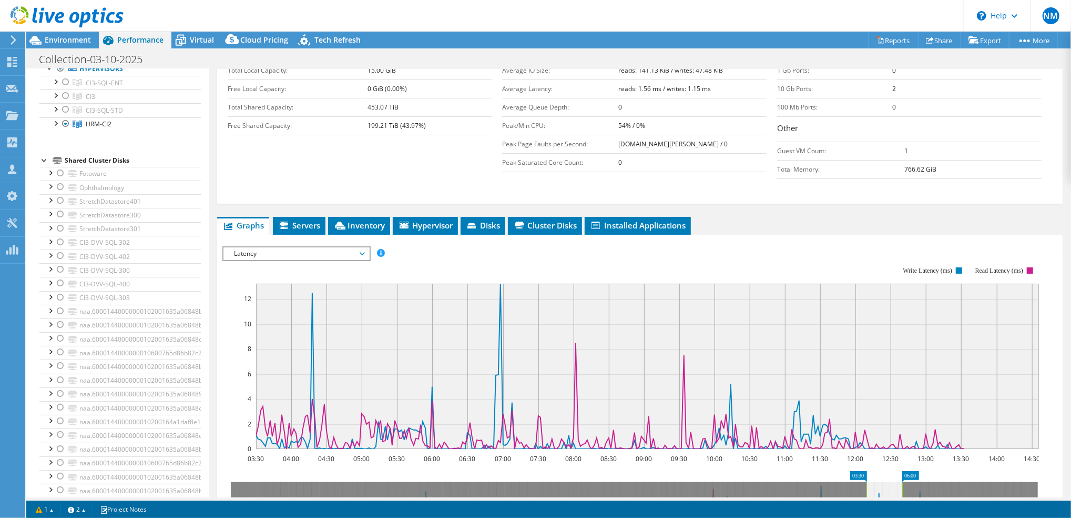
drag, startPoint x: 1024, startPoint y: 472, endPoint x: 888, endPoint y: 498, distance: 138.5
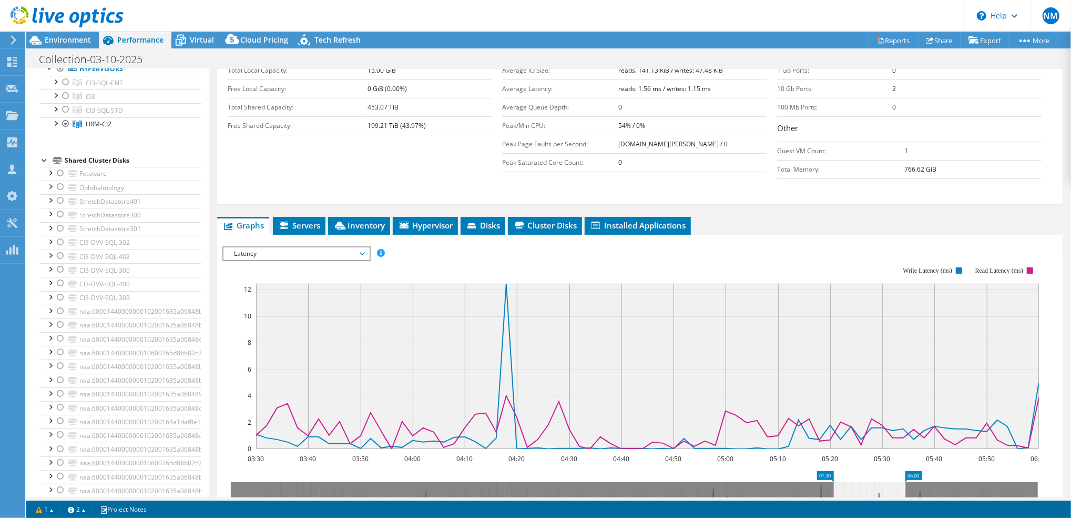
drag, startPoint x: 857, startPoint y: 475, endPoint x: 824, endPoint y: 476, distance: 33.1
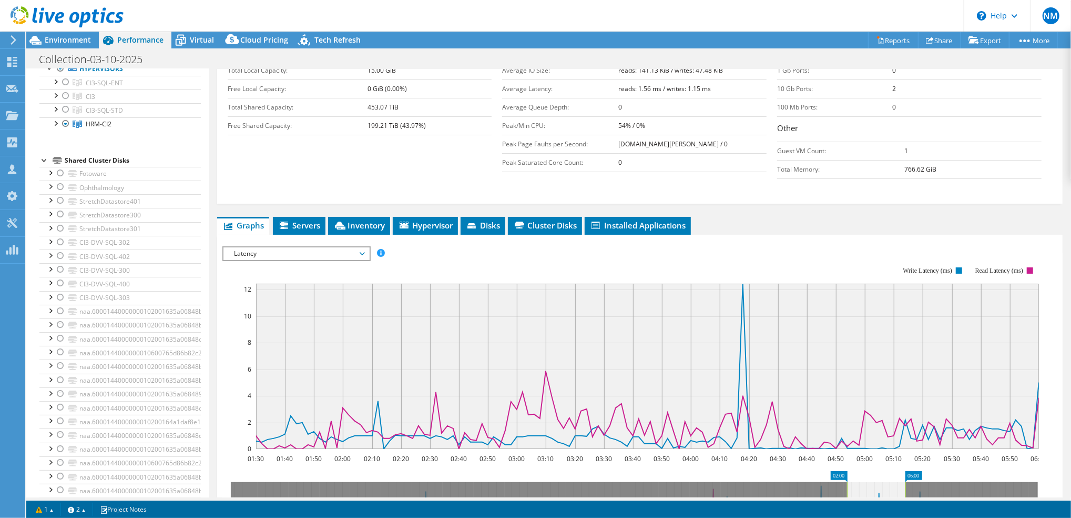
drag, startPoint x: 826, startPoint y: 476, endPoint x: 837, endPoint y: 477, distance: 11.1
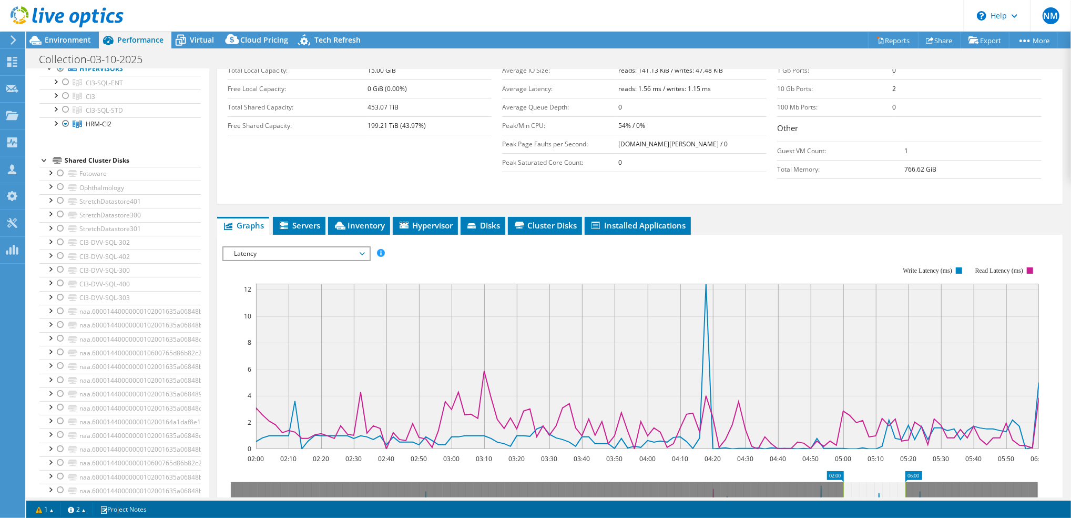
click at [359, 250] on span "Latency" at bounding box center [296, 253] width 135 height 13
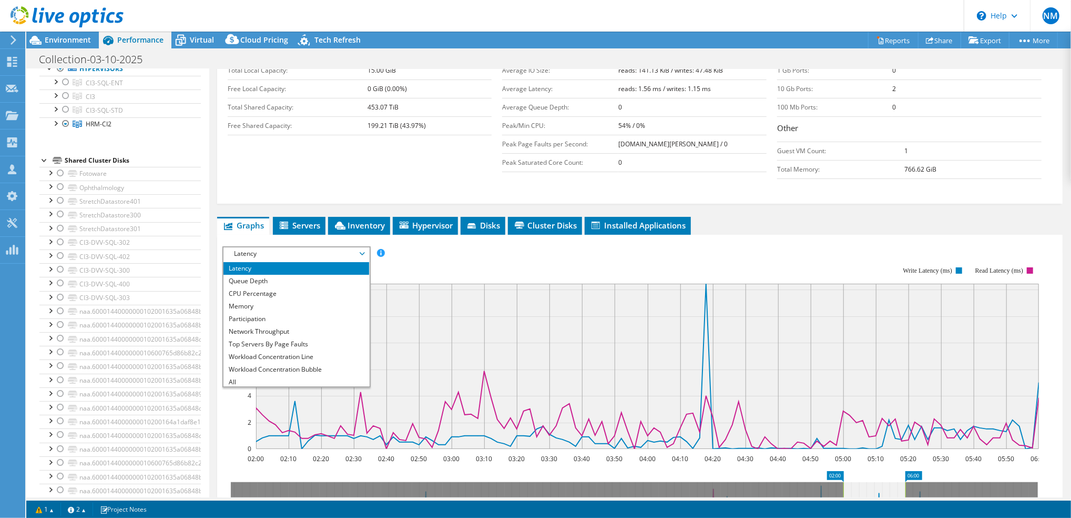
scroll to position [37, 0]
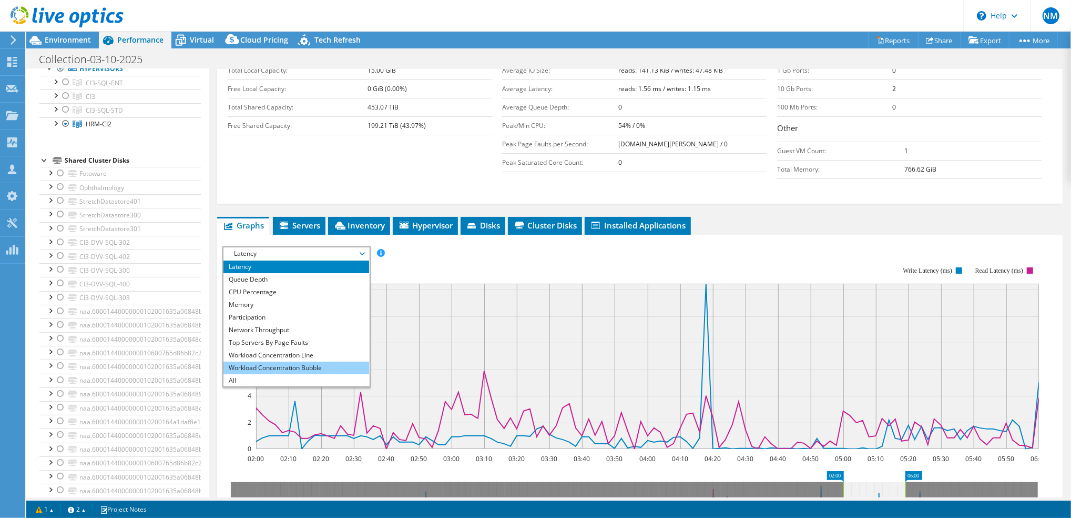
click at [278, 362] on li "Workload Concentration Bubble" at bounding box center [297, 367] width 146 height 13
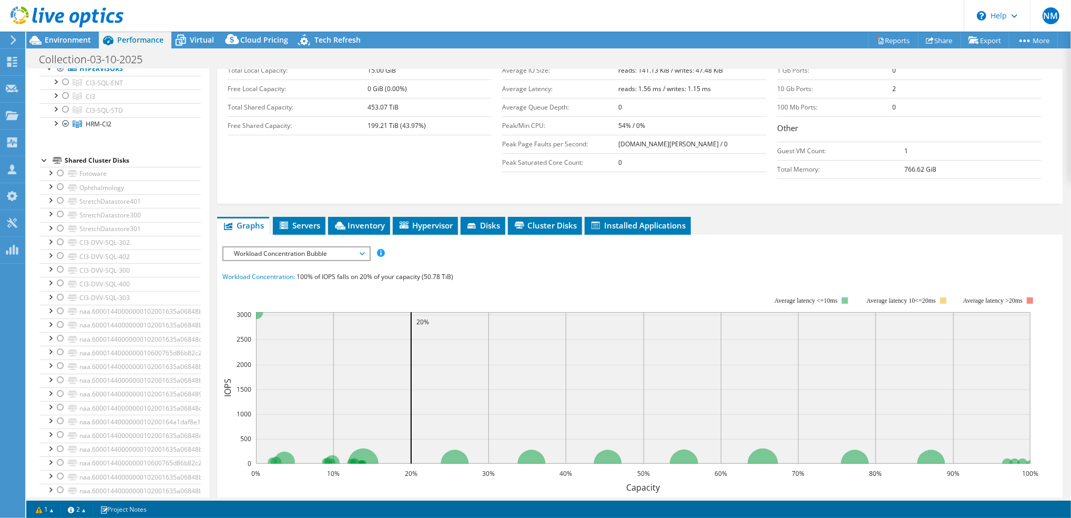
click at [361, 247] on span "Workload Concentration Bubble" at bounding box center [296, 253] width 135 height 13
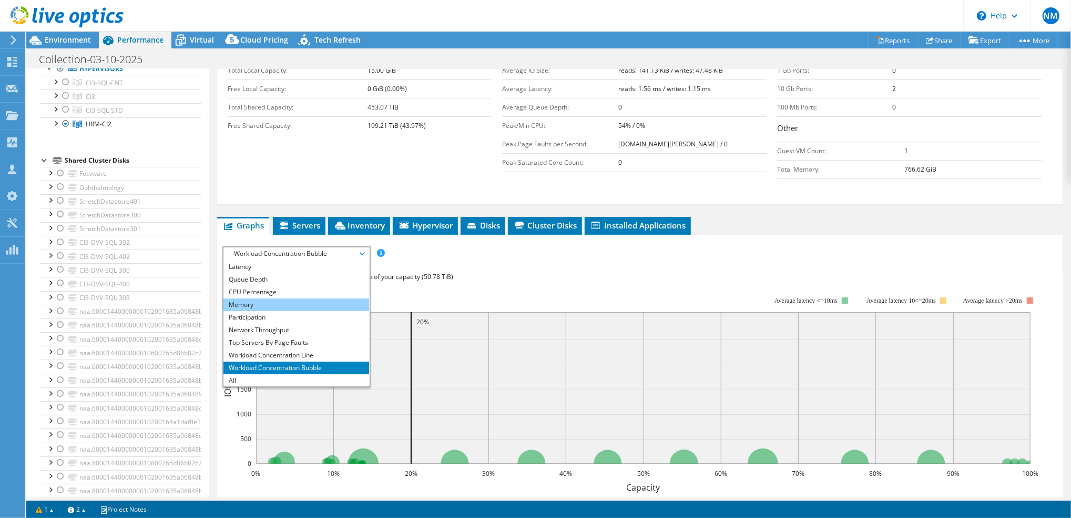
click at [277, 302] on li "Memory" at bounding box center [297, 304] width 146 height 13
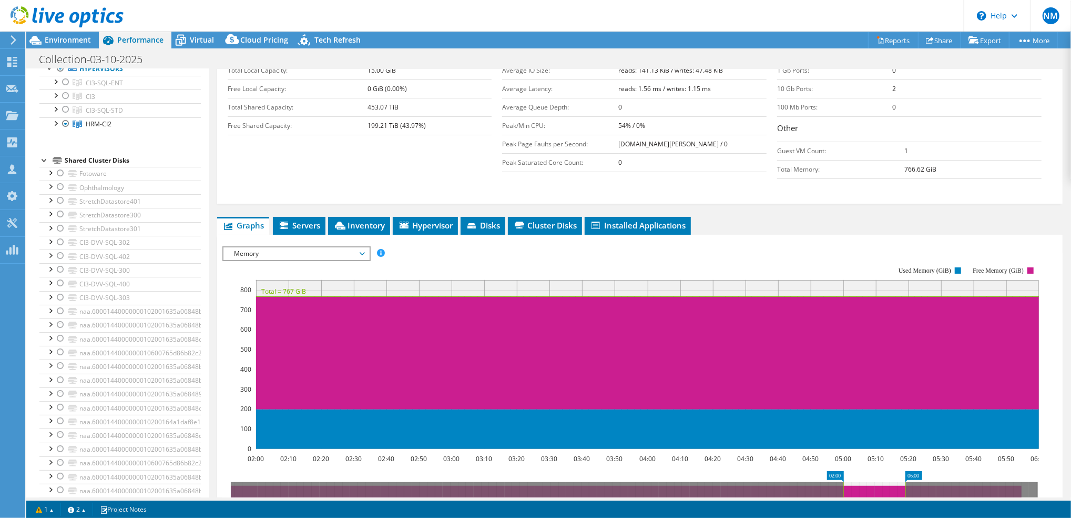
click at [358, 254] on span "Memory" at bounding box center [296, 253] width 135 height 13
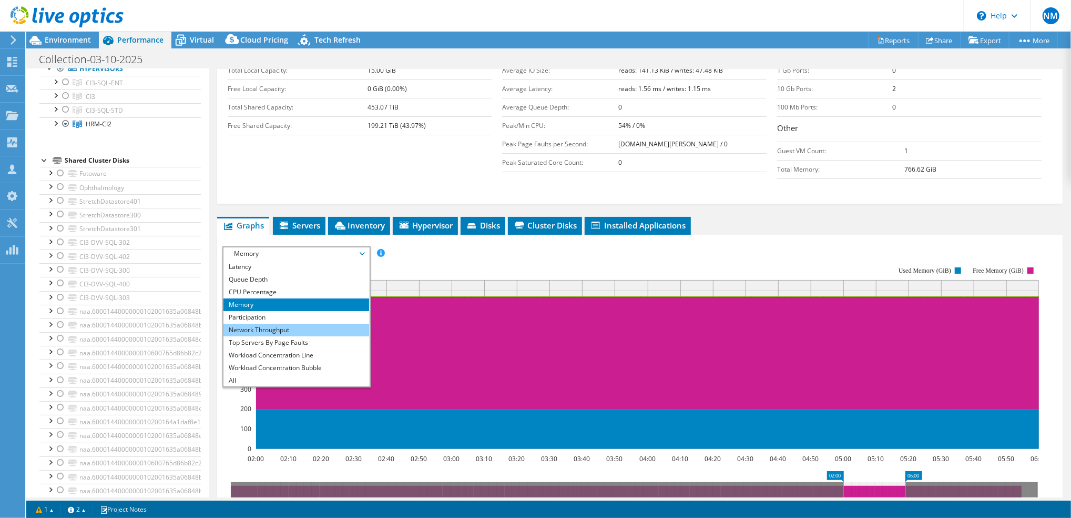
click at [300, 329] on li "Network Throughput" at bounding box center [297, 329] width 146 height 13
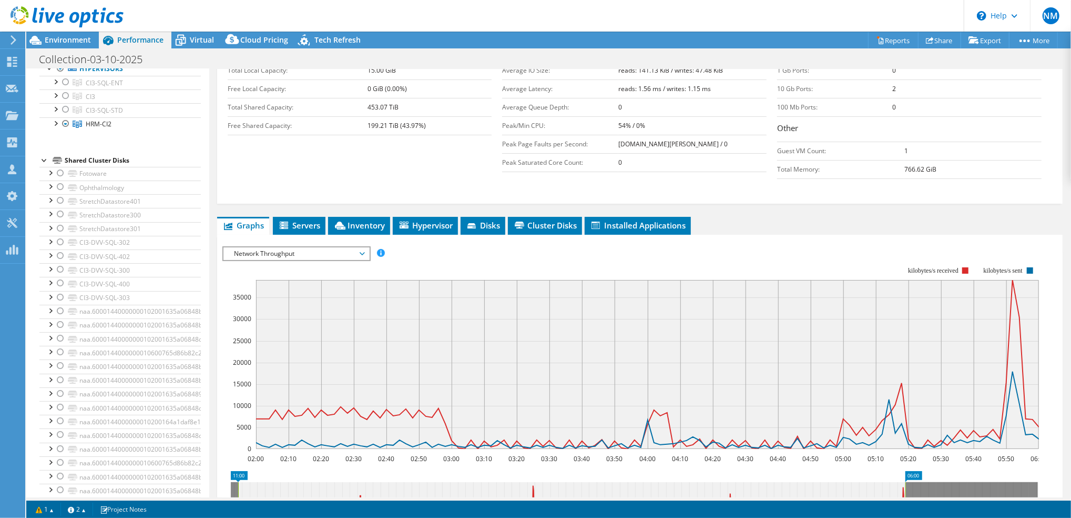
drag, startPoint x: 839, startPoint y: 473, endPoint x: 230, endPoint y: 481, distance: 609.1
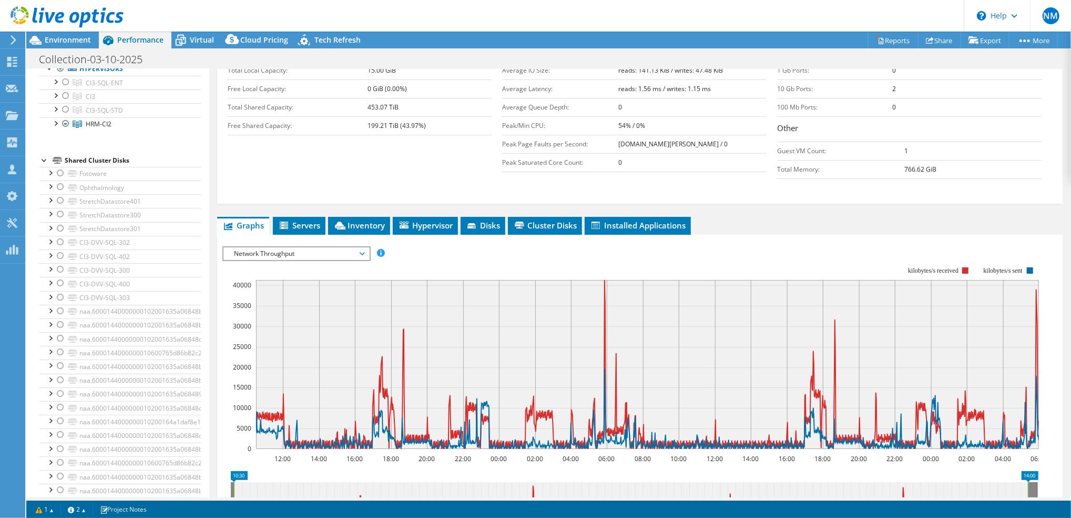
drag, startPoint x: 911, startPoint y: 478, endPoint x: 1071, endPoint y: 468, distance: 160.2
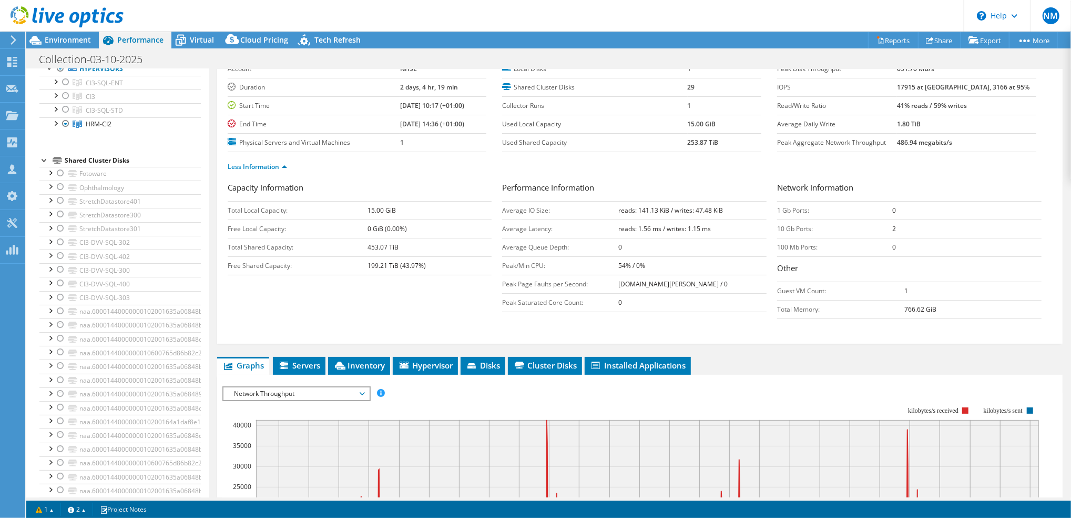
scroll to position [0, 0]
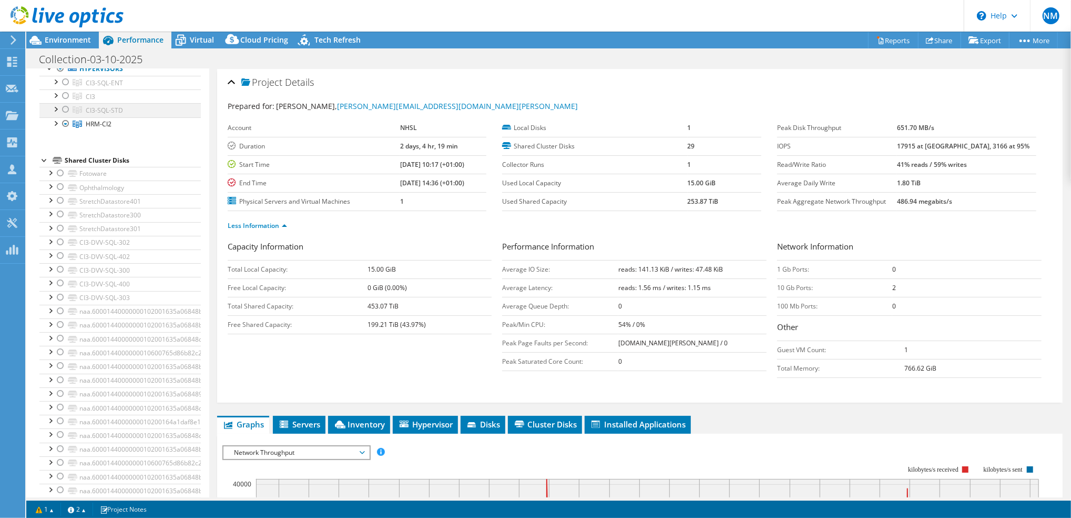
click at [61, 115] on div at bounding box center [65, 109] width 11 height 13
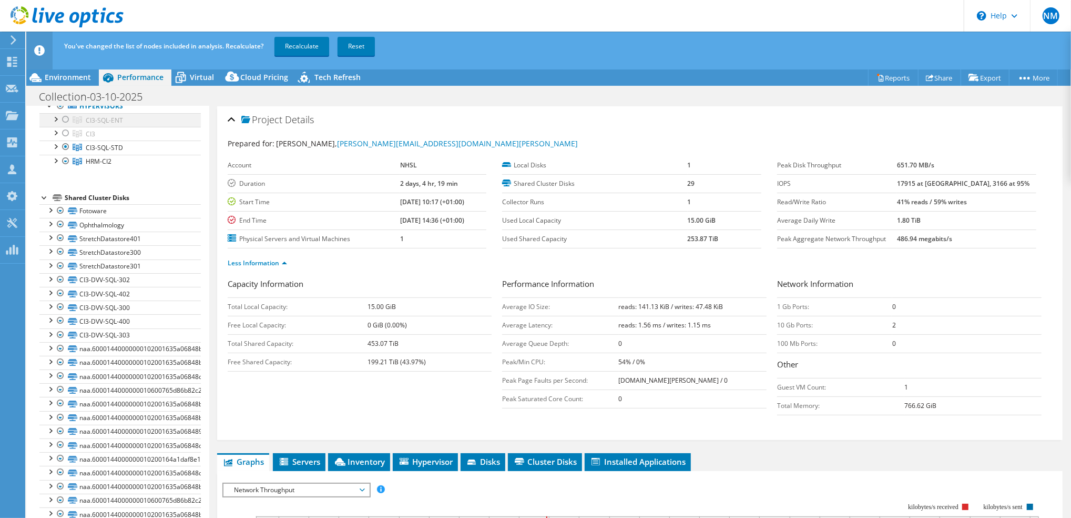
click at [63, 126] on div at bounding box center [65, 119] width 11 height 13
click at [64, 167] on div at bounding box center [65, 161] width 11 height 13
click at [66, 167] on div at bounding box center [65, 161] width 11 height 13
click at [316, 45] on link "Recalculate" at bounding box center [302, 46] width 55 height 19
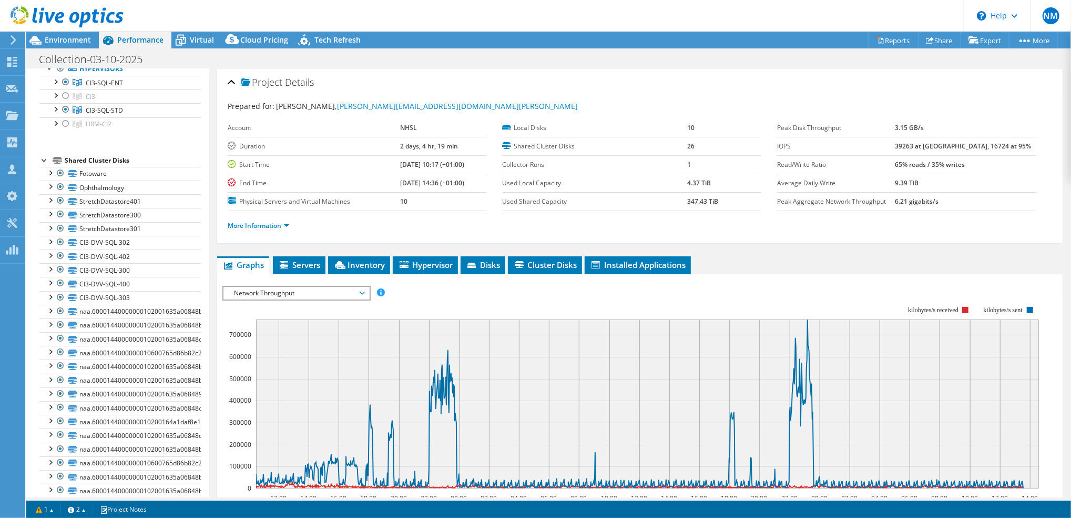
click at [361, 291] on span "Network Throughput" at bounding box center [296, 293] width 135 height 13
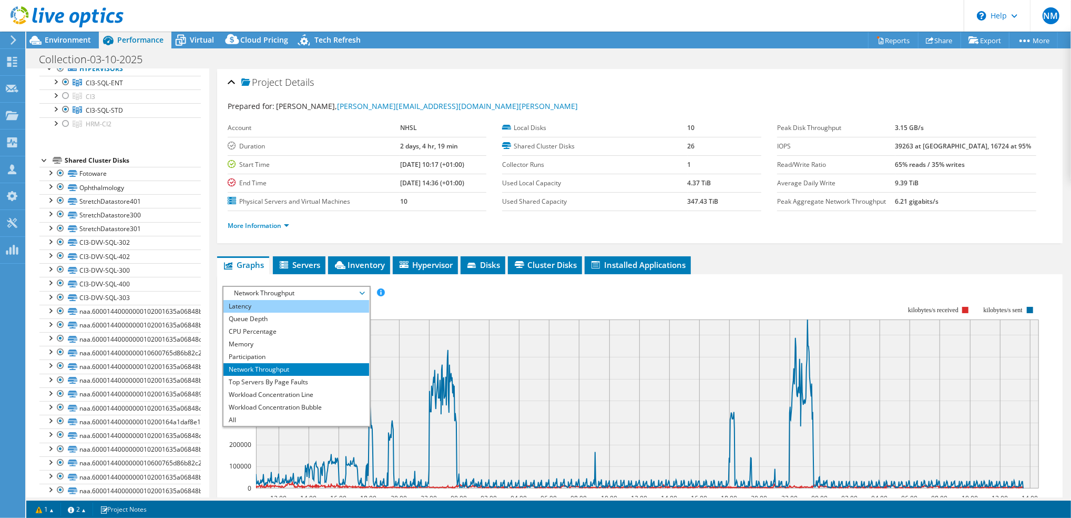
click at [321, 308] on li "Latency" at bounding box center [297, 306] width 146 height 13
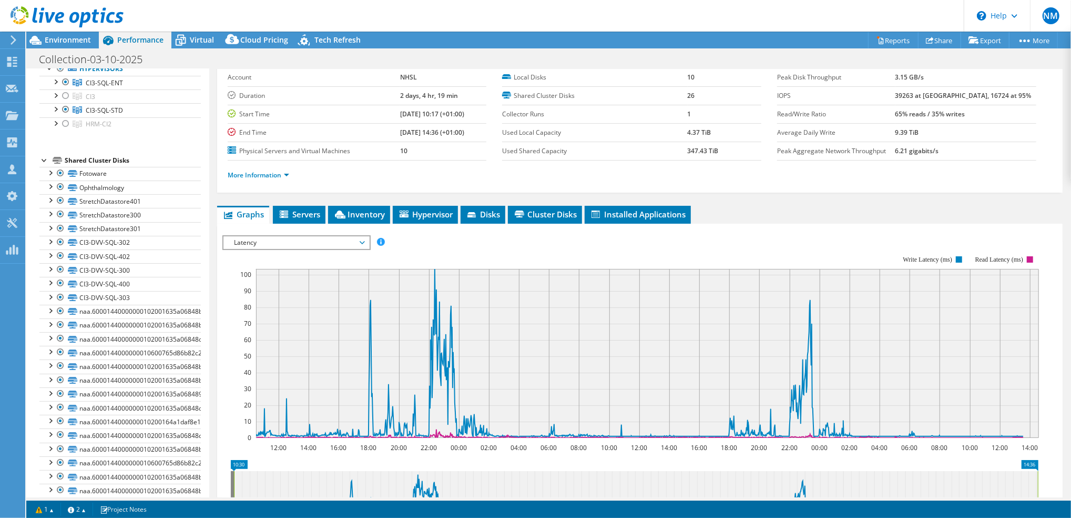
scroll to position [70, 0]
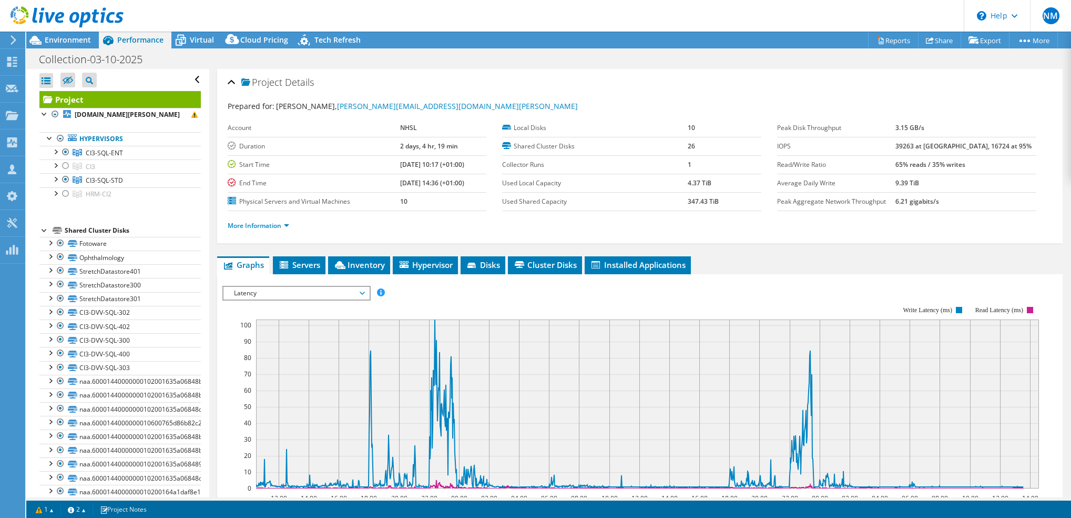
select select "USD"
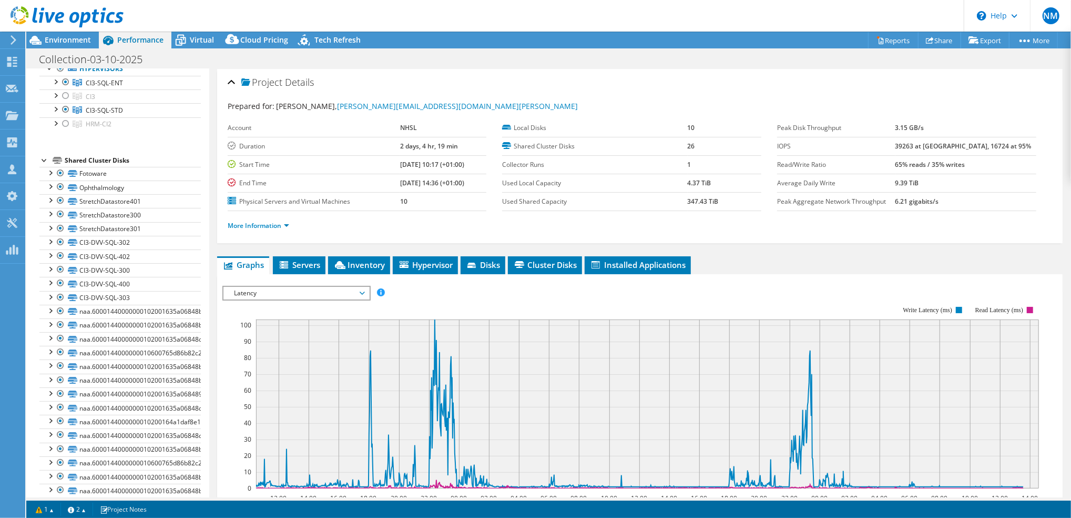
scroll to position [37, 0]
drag, startPoint x: 0, startPoint y: 0, endPoint x: 886, endPoint y: 38, distance: 886.6
click at [886, 38] on link "Reports" at bounding box center [893, 40] width 50 height 16
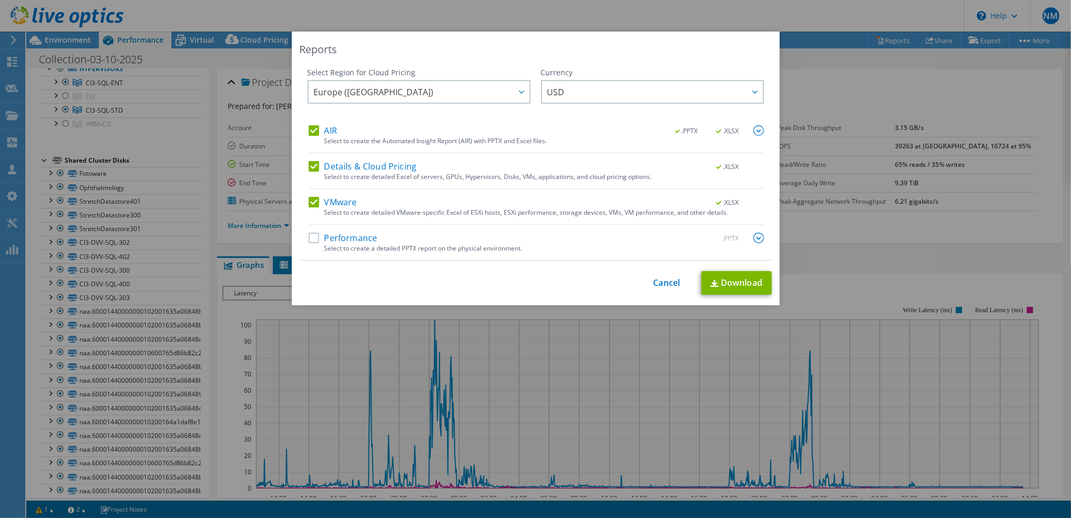
click at [309, 237] on label "Performance" at bounding box center [343, 237] width 69 height 11
click at [0, 0] on input "Performance" at bounding box center [0, 0] width 0 height 0
click at [757, 237] on img at bounding box center [759, 237] width 11 height 11
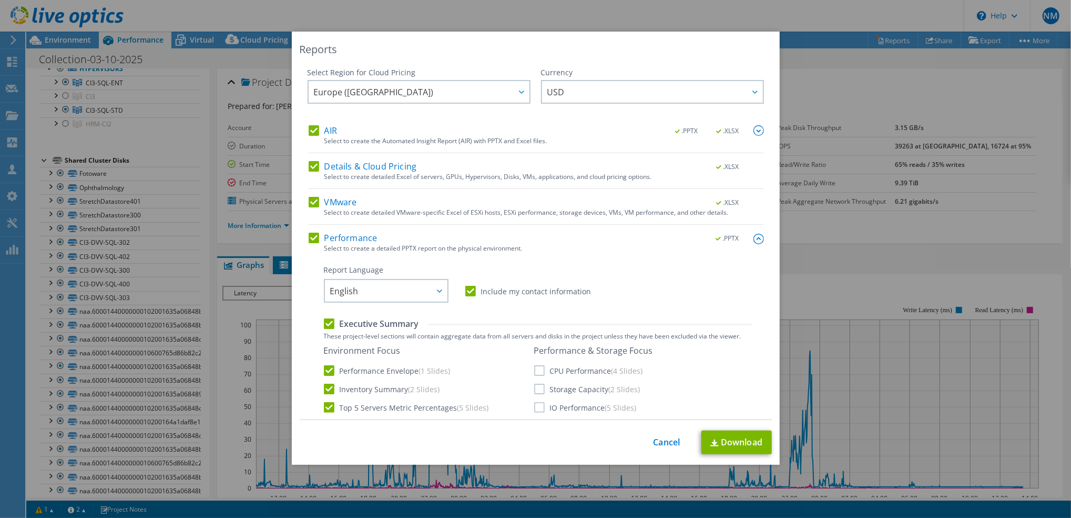
click at [544, 370] on label "CPU Performance (4 Slides)" at bounding box center [588, 370] width 109 height 11
click at [0, 0] on input "CPU Performance (4 Slides)" at bounding box center [0, 0] width 0 height 0
click at [542, 385] on label "Storage Capacity (2 Slides)" at bounding box center [587, 388] width 106 height 11
click at [0, 0] on input "Storage Capacity (2 Slides)" at bounding box center [0, 0] width 0 height 0
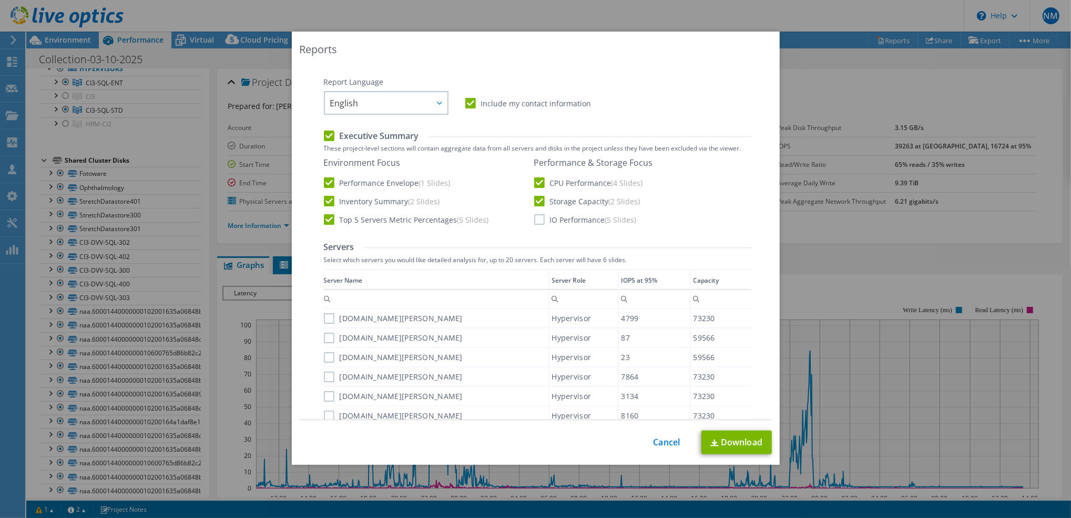
scroll to position [210, 0]
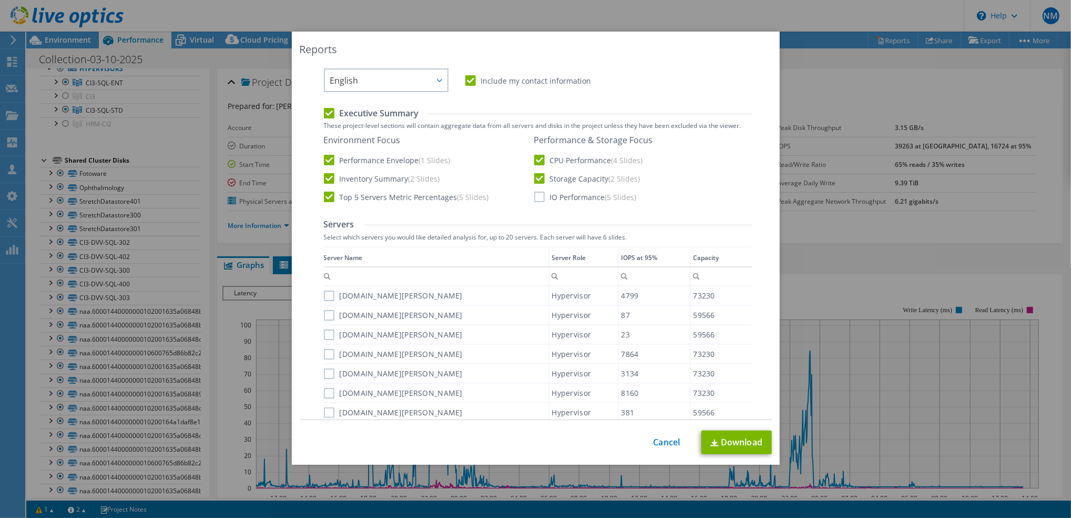
click at [554, 195] on label "IO Performance (5 Slides)" at bounding box center [585, 196] width 103 height 11
click at [0, 0] on input "IO Performance (5 Slides)" at bounding box center [0, 0] width 0 height 0
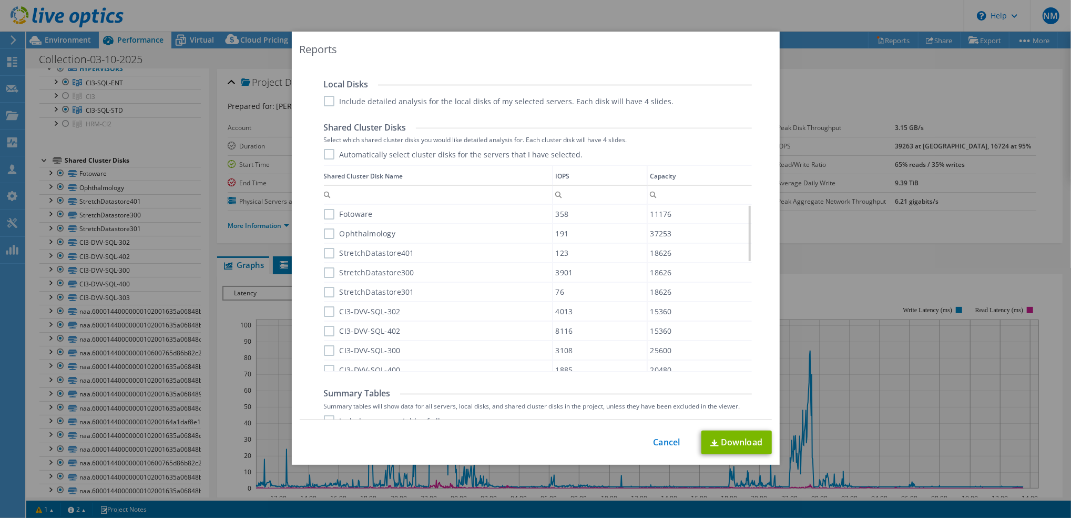
scroll to position [671, 0]
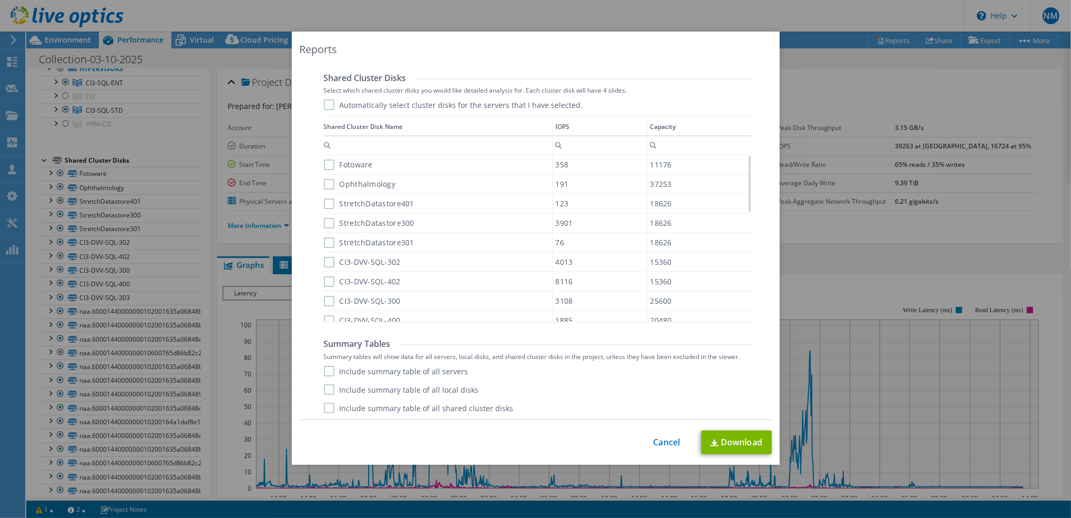
click at [376, 369] on label "Include summary table of all servers" at bounding box center [396, 371] width 145 height 11
click at [0, 0] on input "Include summary table of all servers" at bounding box center [0, 0] width 0 height 0
click at [746, 437] on link "Download" at bounding box center [737, 442] width 70 height 24
